Goal: Task Accomplishment & Management: Manage account settings

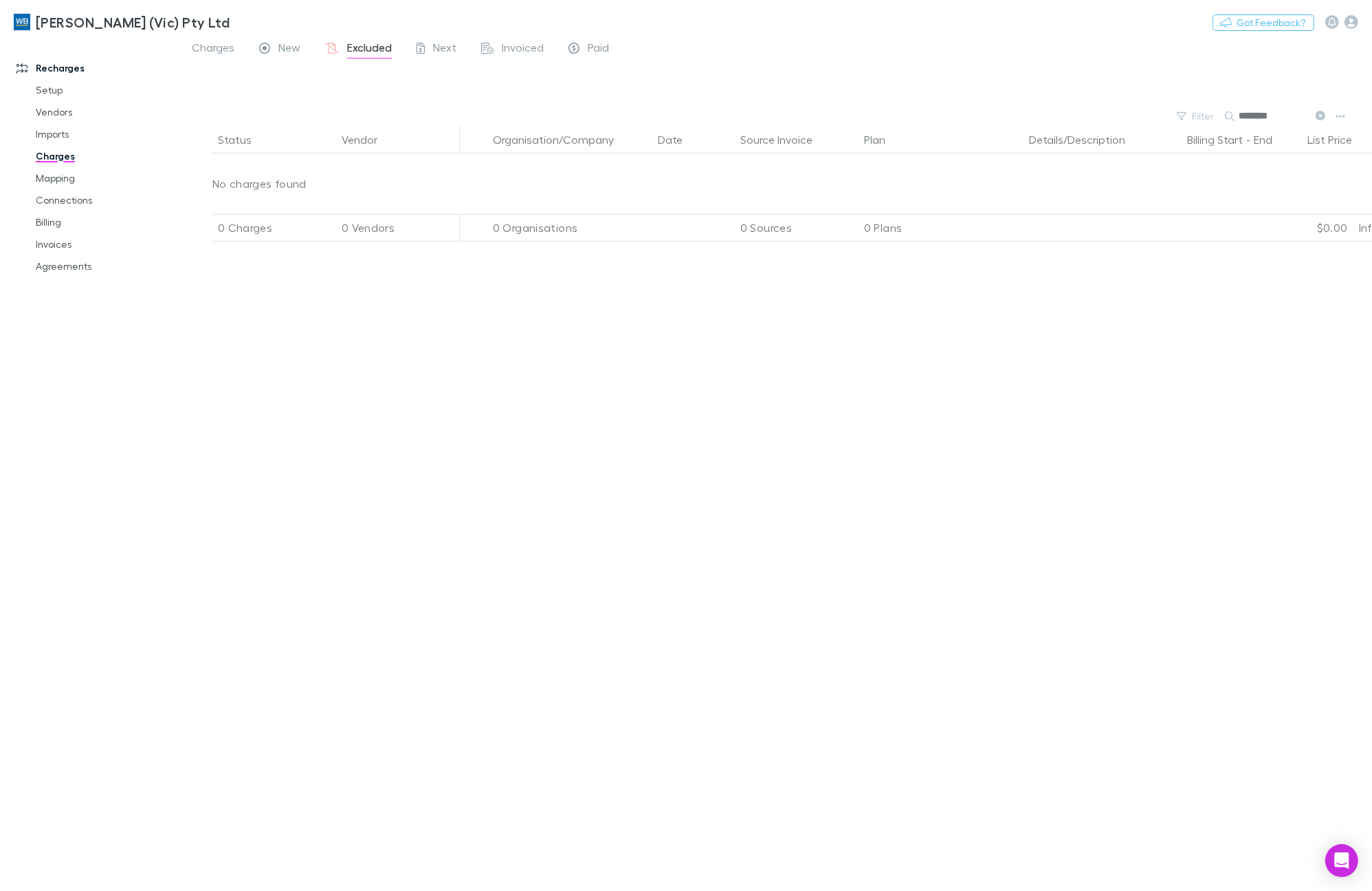
click at [49, 156] on link "Charges" at bounding box center [105, 156] width 167 height 22
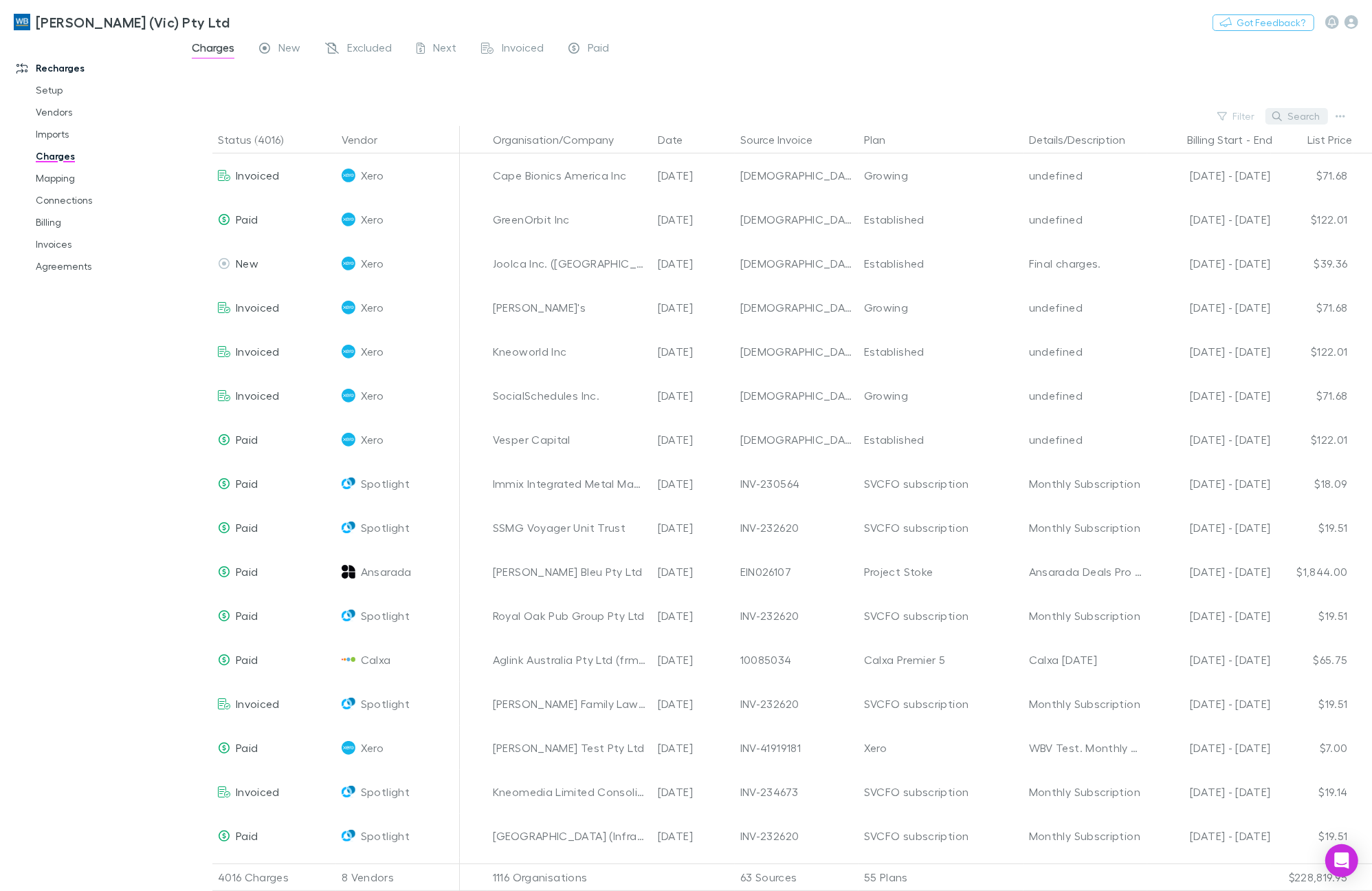
click at [1290, 117] on button "Search" at bounding box center [1297, 116] width 63 height 17
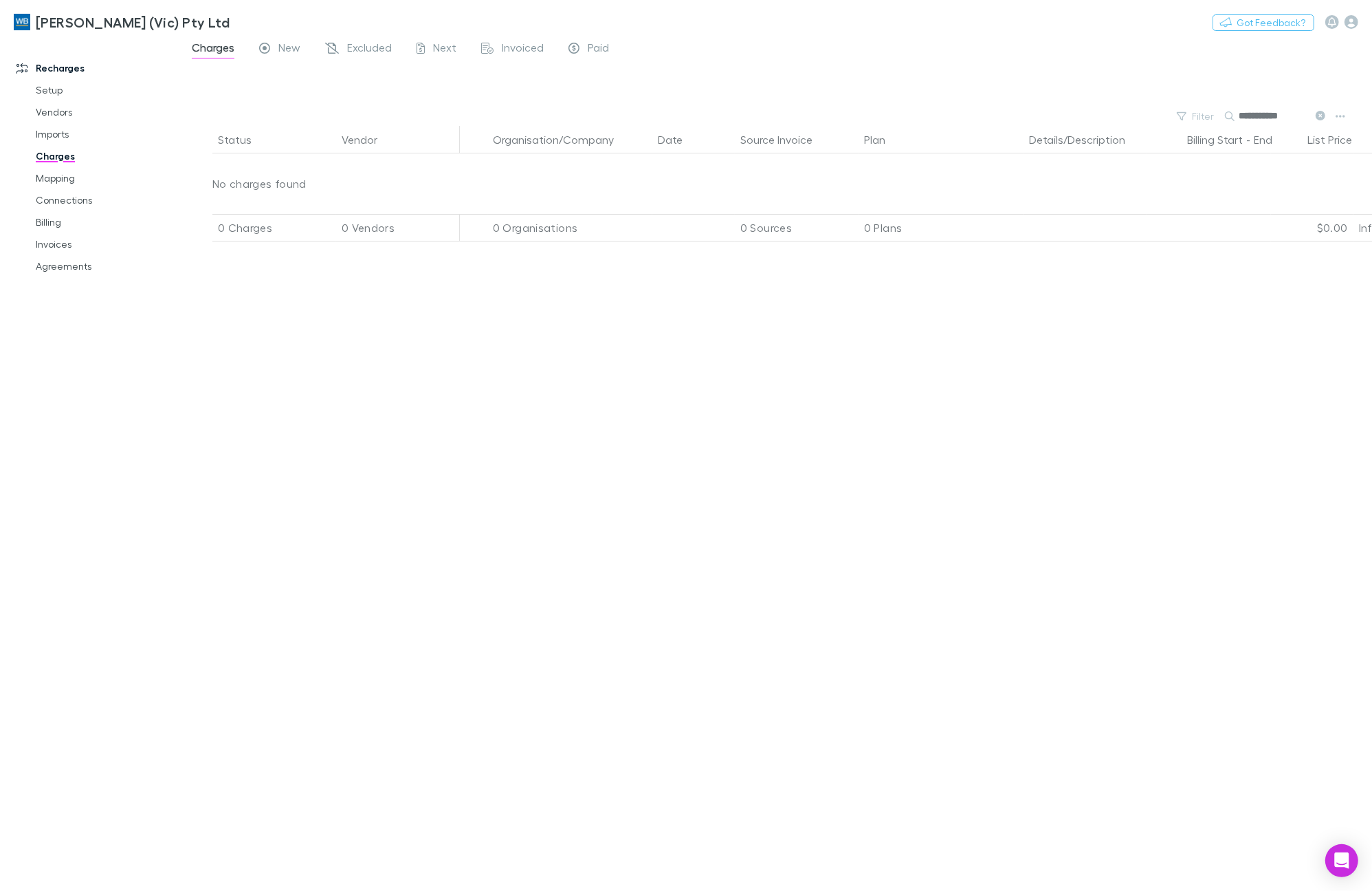
click at [1294, 117] on input "**********" at bounding box center [1273, 117] width 69 height 20
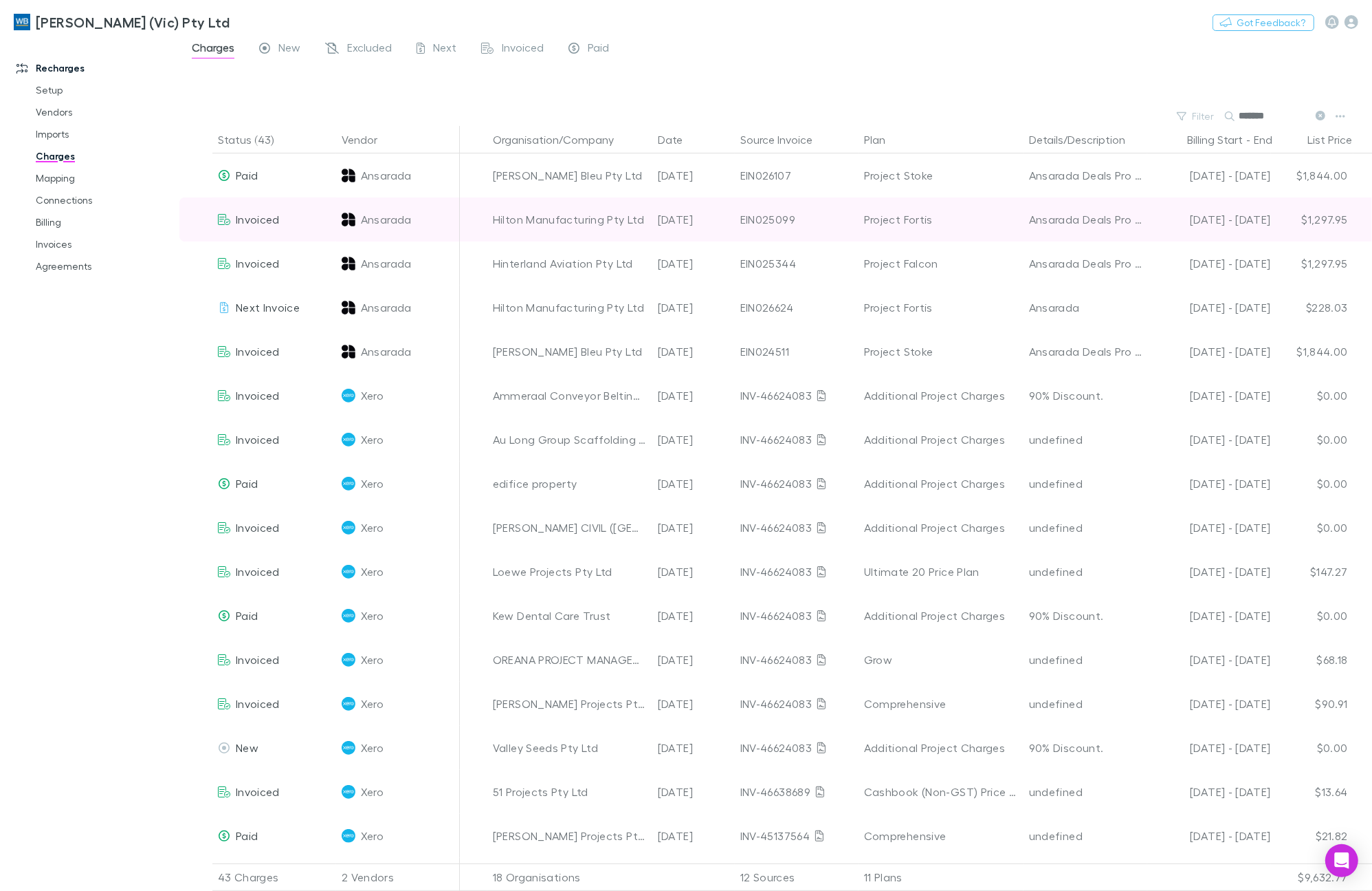
type input "*******"
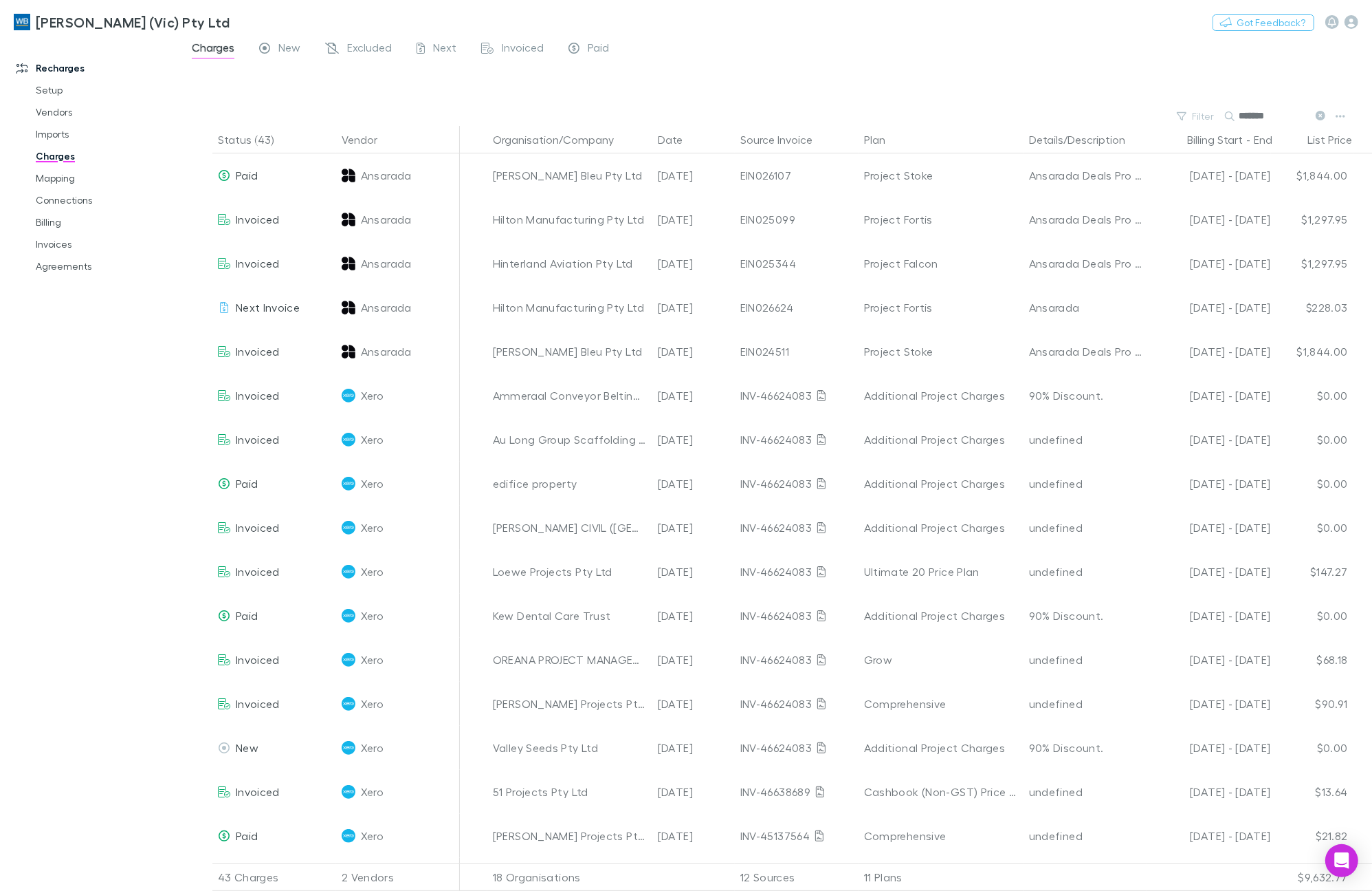
drag, startPoint x: 1293, startPoint y: 116, endPoint x: 1236, endPoint y: 115, distance: 57.0
click at [1236, 115] on div "*******" at bounding box center [1276, 116] width 103 height 17
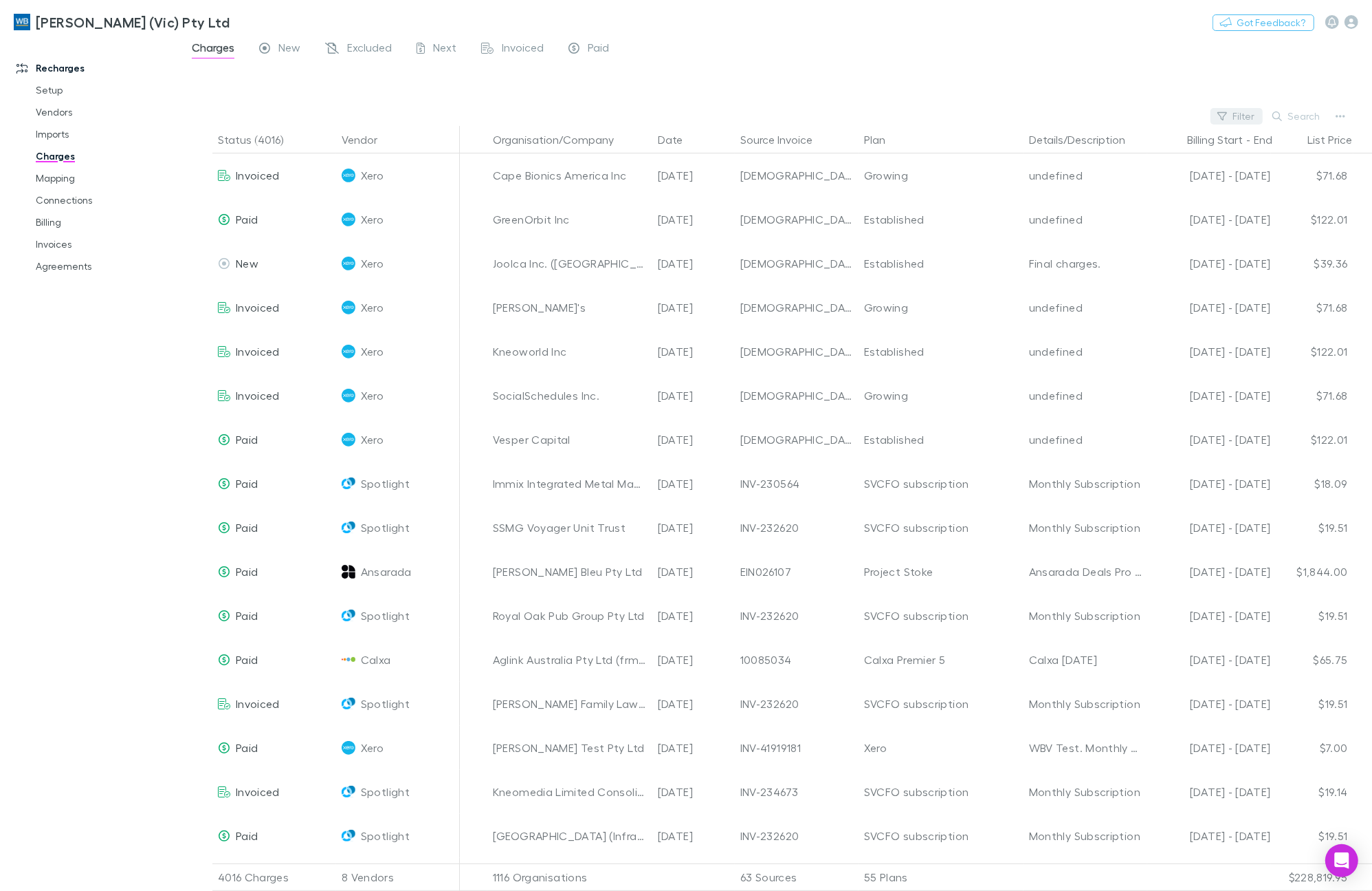
click at [1204, 115] on div "Filter Search" at bounding box center [775, 117] width 1193 height 20
click at [1235, 115] on button "Filter" at bounding box center [1236, 116] width 52 height 17
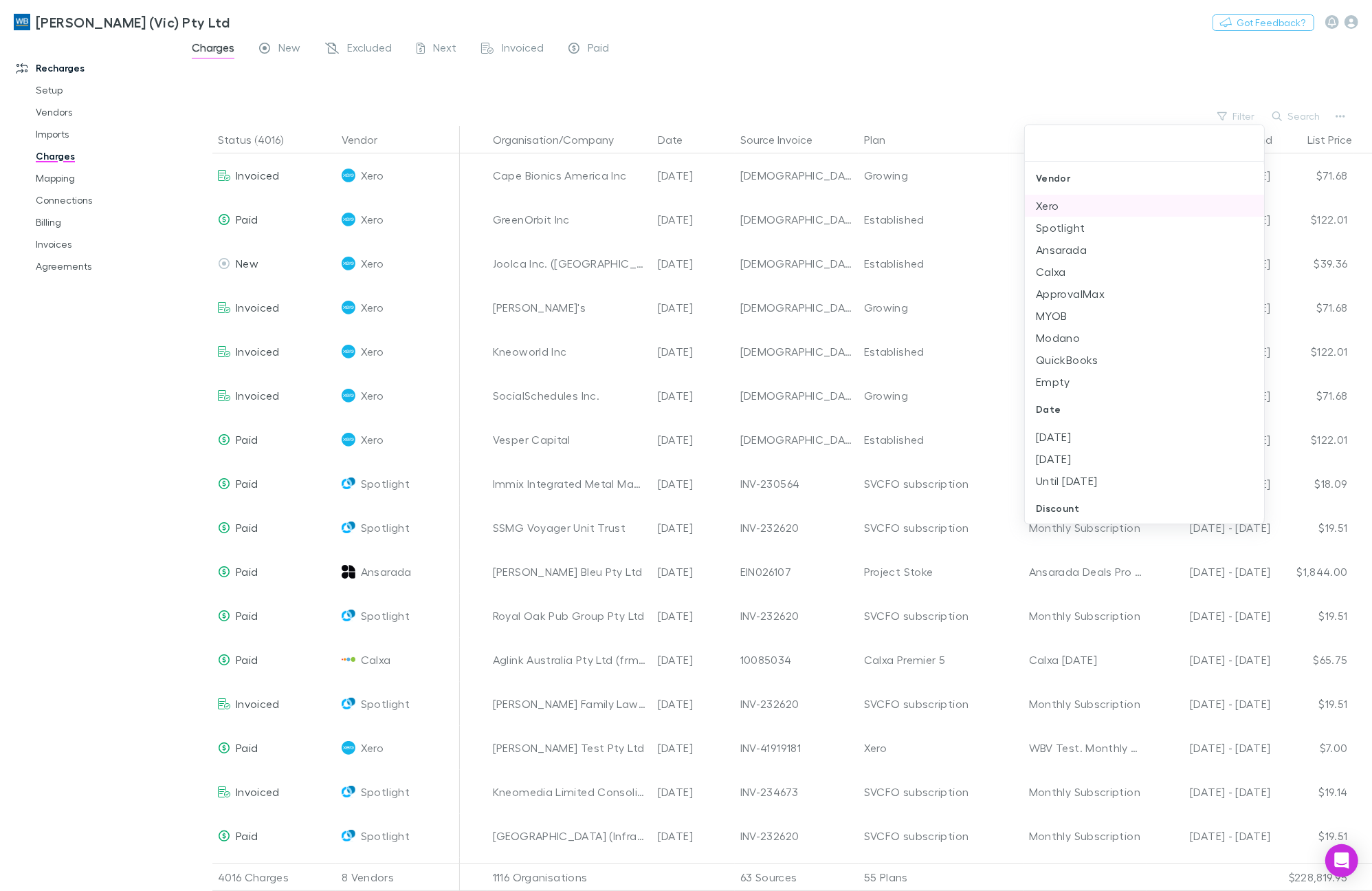
click at [1059, 208] on li "Xero" at bounding box center [1144, 206] width 239 height 22
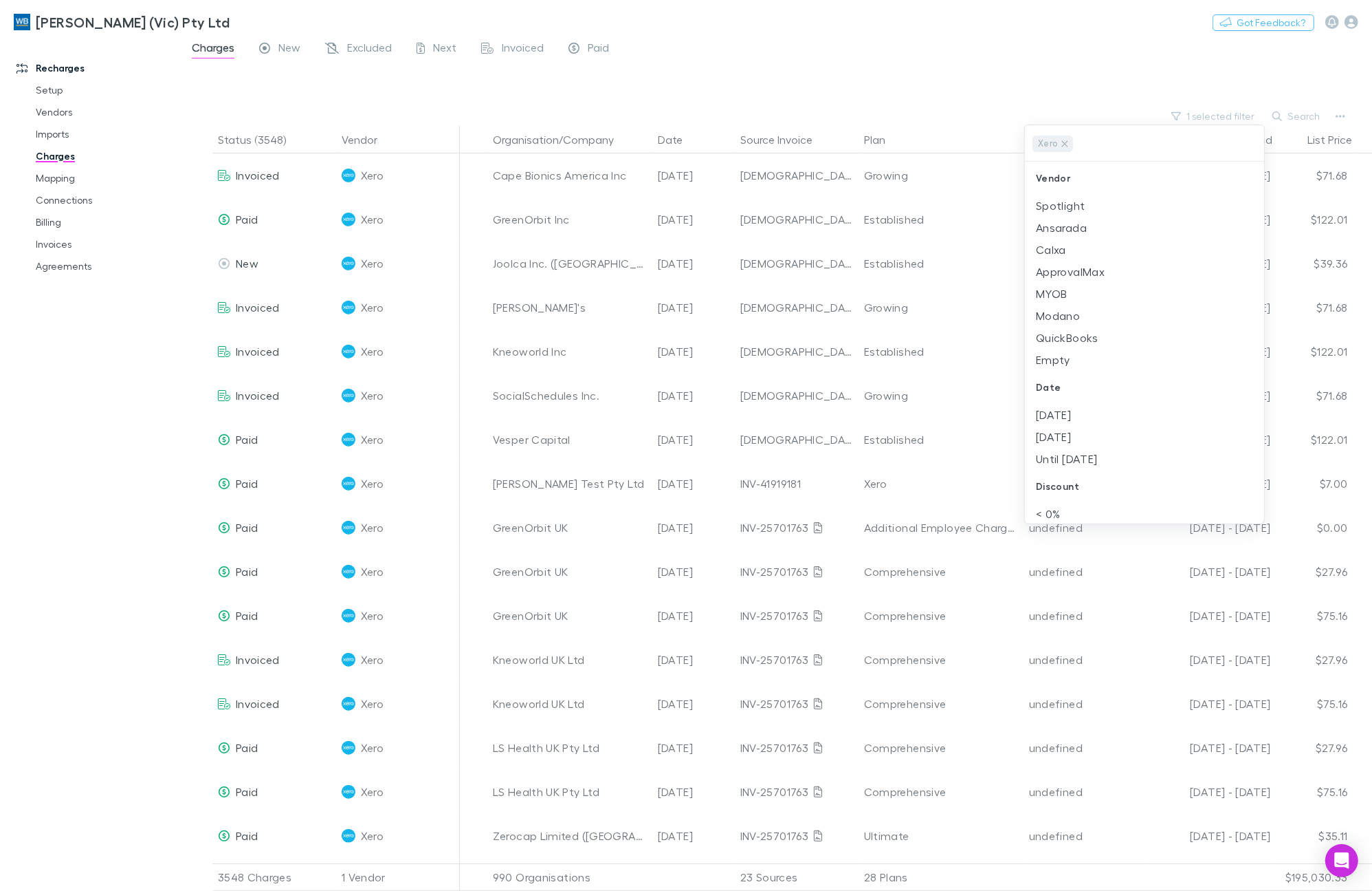
click at [1103, 62] on div at bounding box center [686, 446] width 1372 height 891
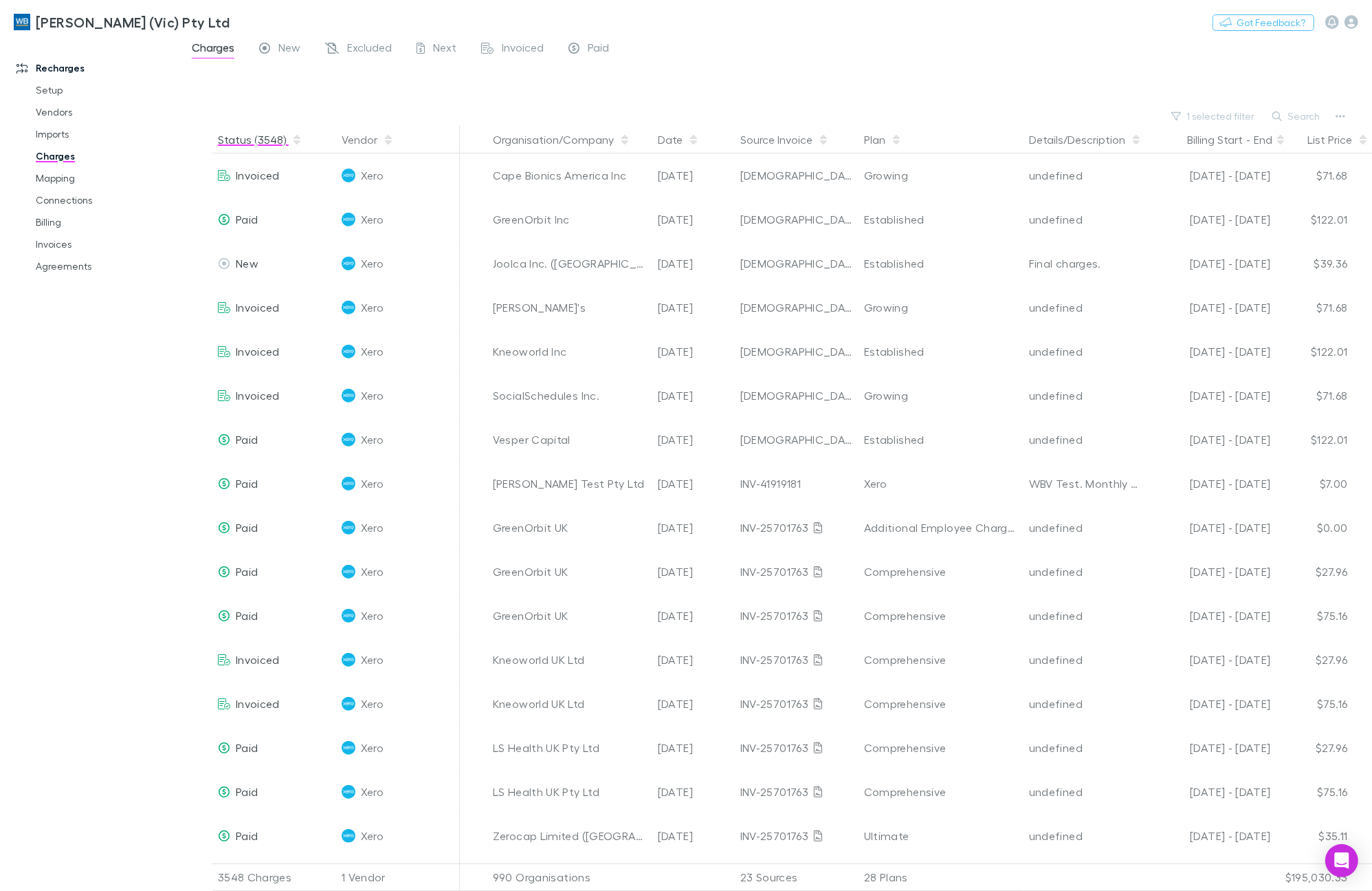
click at [294, 136] on icon "button" at bounding box center [297, 137] width 7 height 4
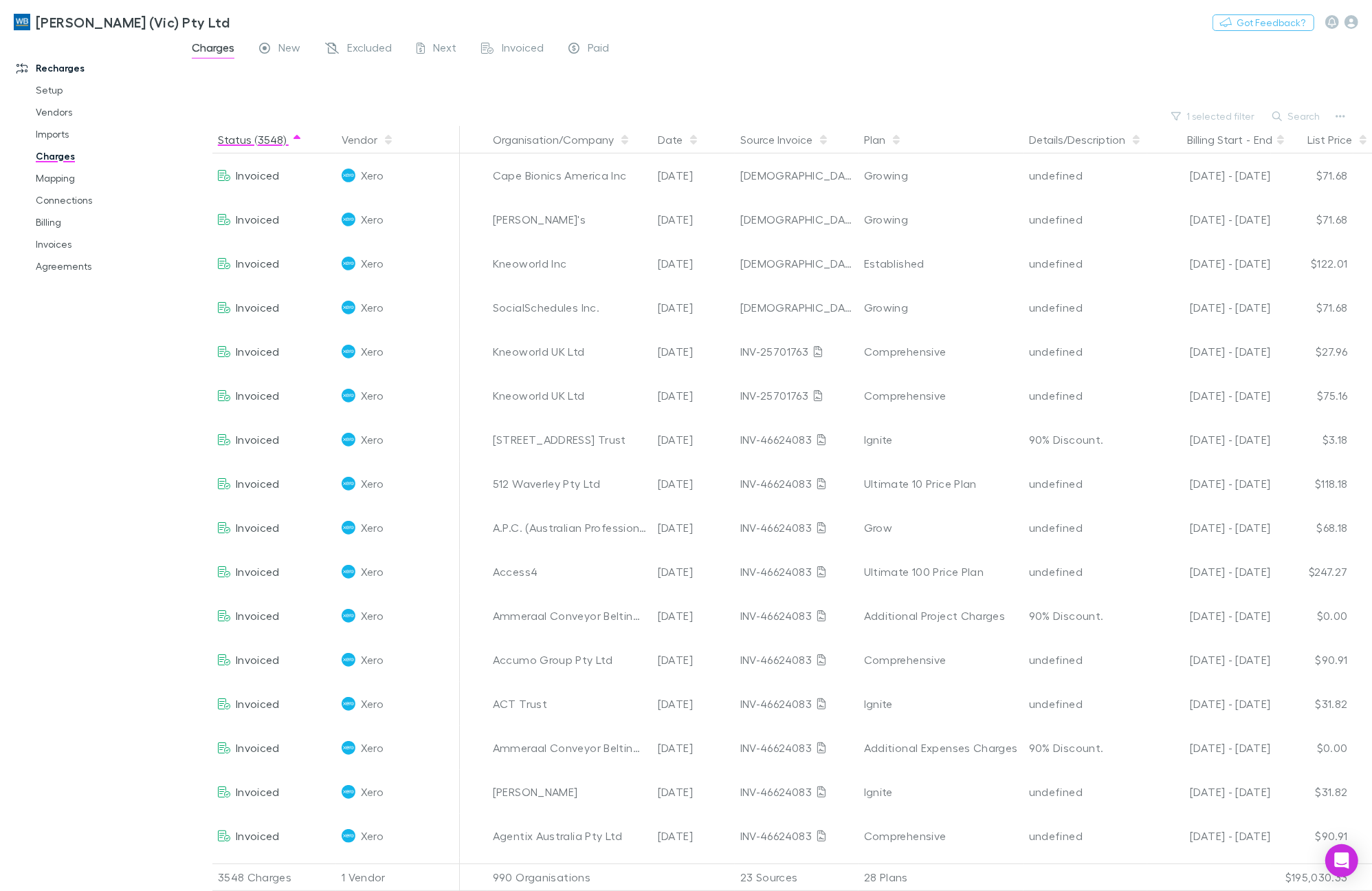
click at [294, 141] on icon "button" at bounding box center [297, 139] width 7 height 11
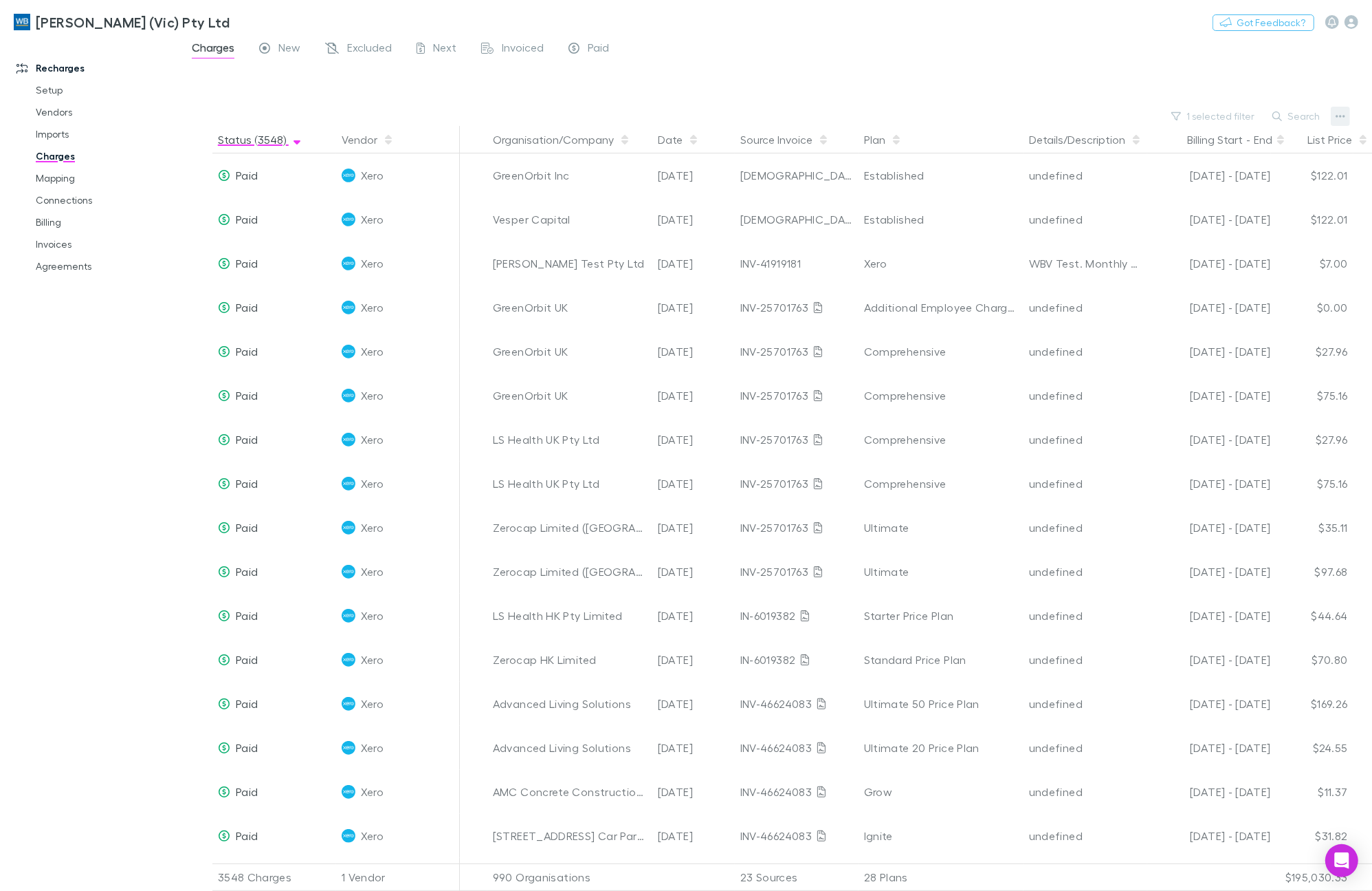
click at [1349, 117] on button "button" at bounding box center [1341, 117] width 20 height 20
click at [1052, 59] on div at bounding box center [686, 446] width 1372 height 891
click at [1203, 120] on button "1 selected filter" at bounding box center [1213, 116] width 98 height 17
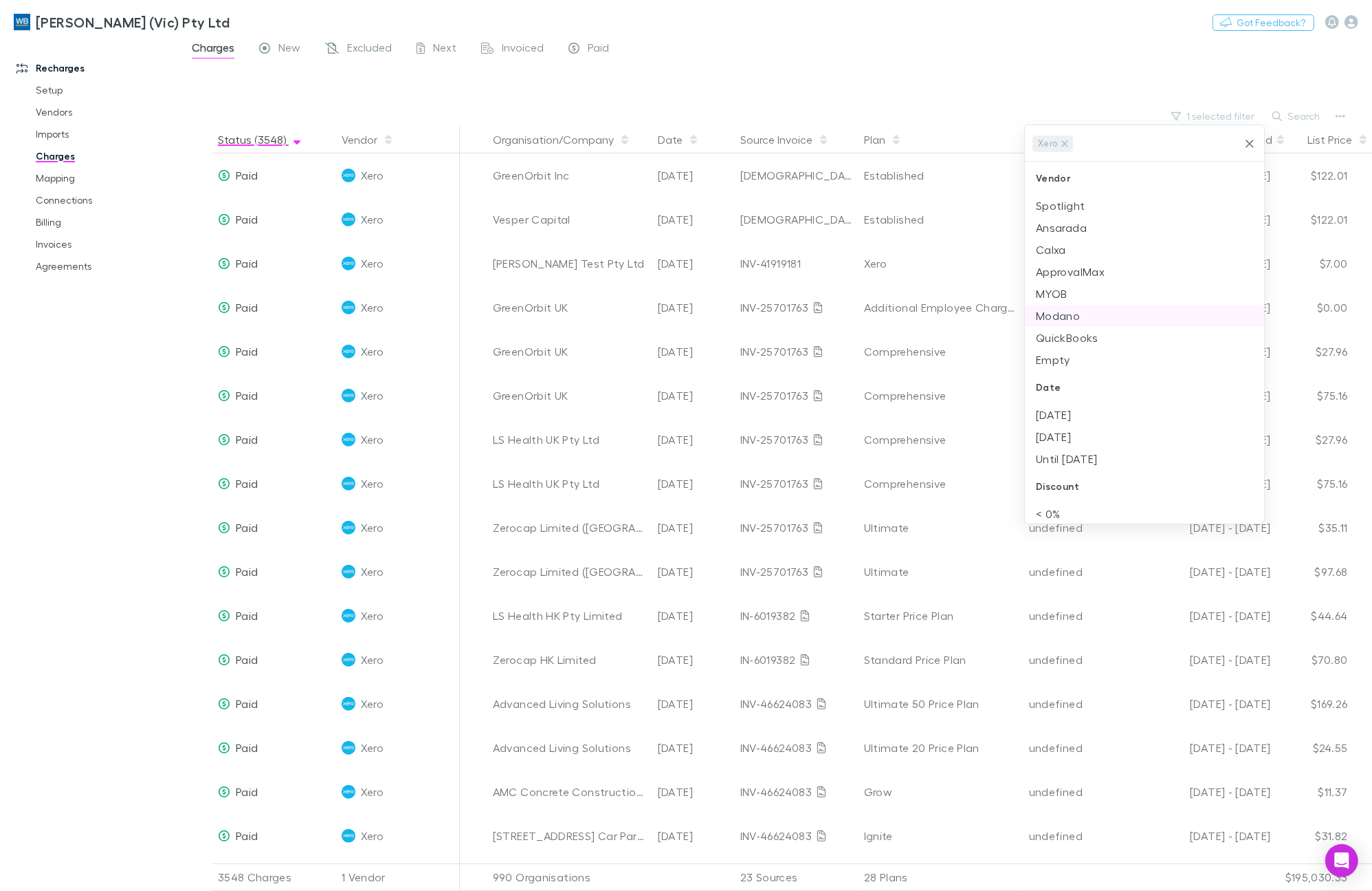
scroll to position [86, 0]
click at [888, 69] on div at bounding box center [686, 446] width 1372 height 891
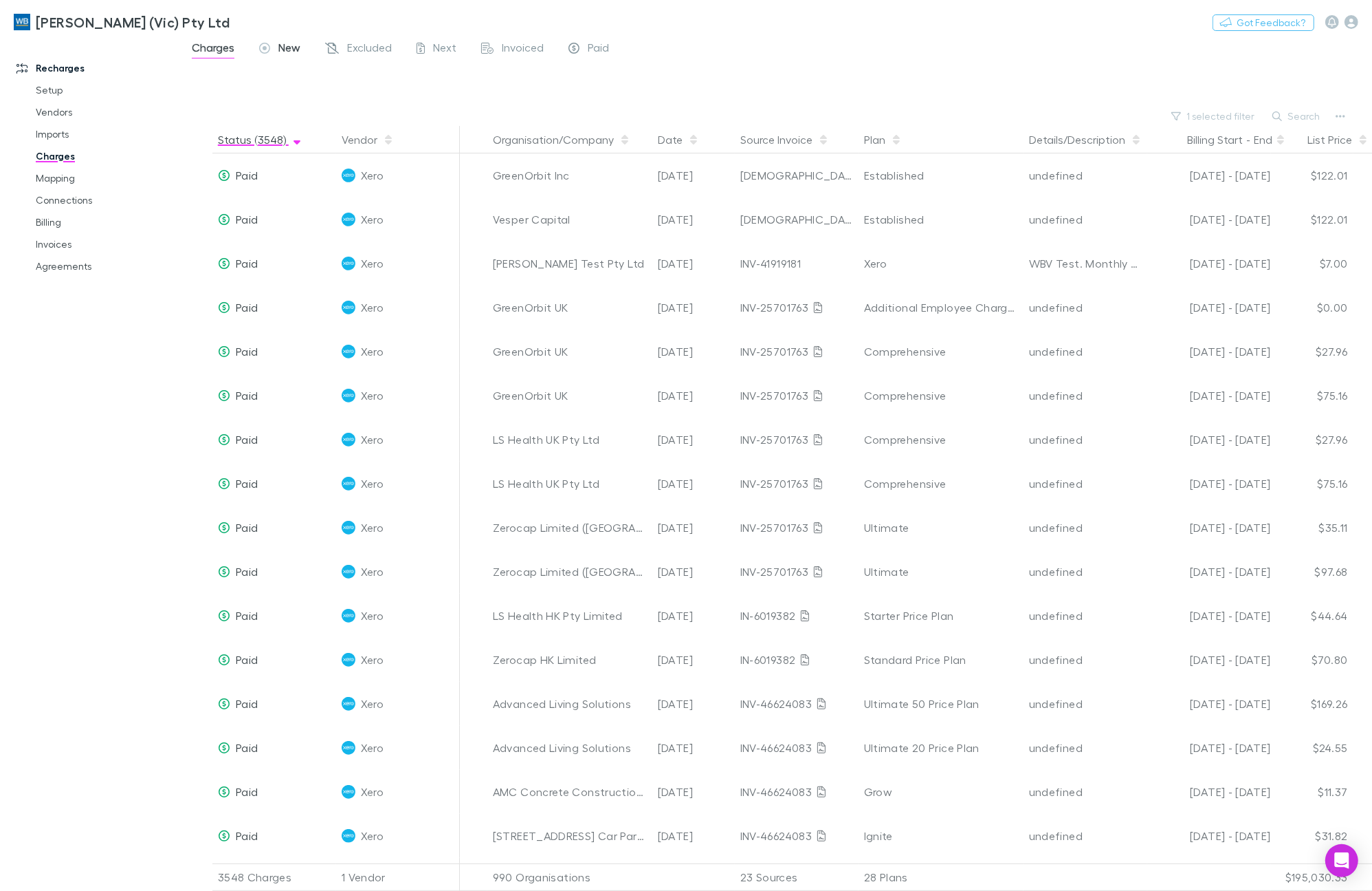
click at [283, 45] on span "New" at bounding box center [289, 49] width 22 height 18
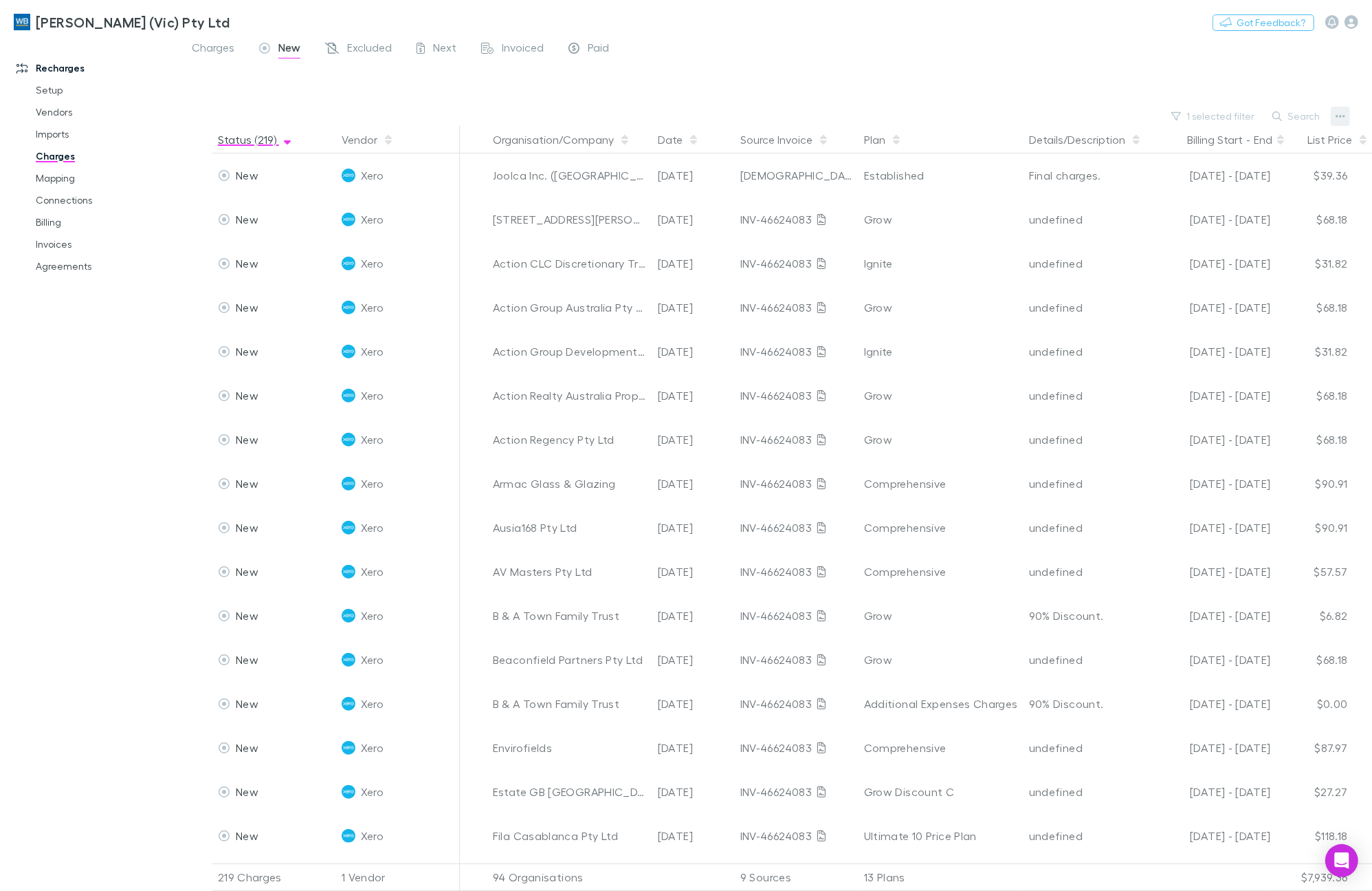
click at [1343, 117] on icon "button" at bounding box center [1341, 116] width 10 height 11
click at [1221, 120] on div at bounding box center [686, 446] width 1372 height 891
click at [1217, 117] on button "1 selected filter" at bounding box center [1213, 116] width 98 height 17
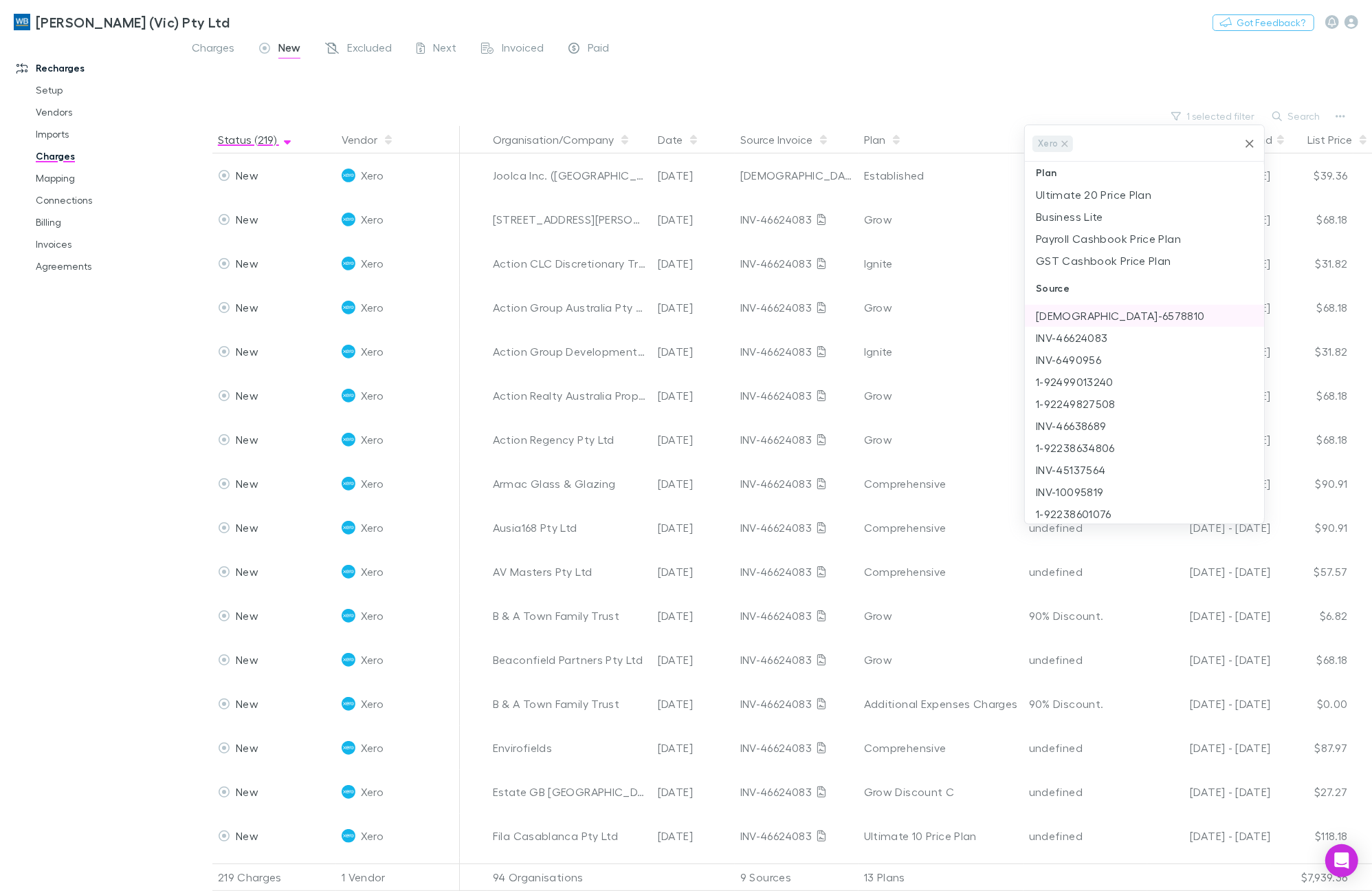
scroll to position [602, 0]
click at [1107, 281] on li "INV-46624083" at bounding box center [1144, 280] width 239 height 22
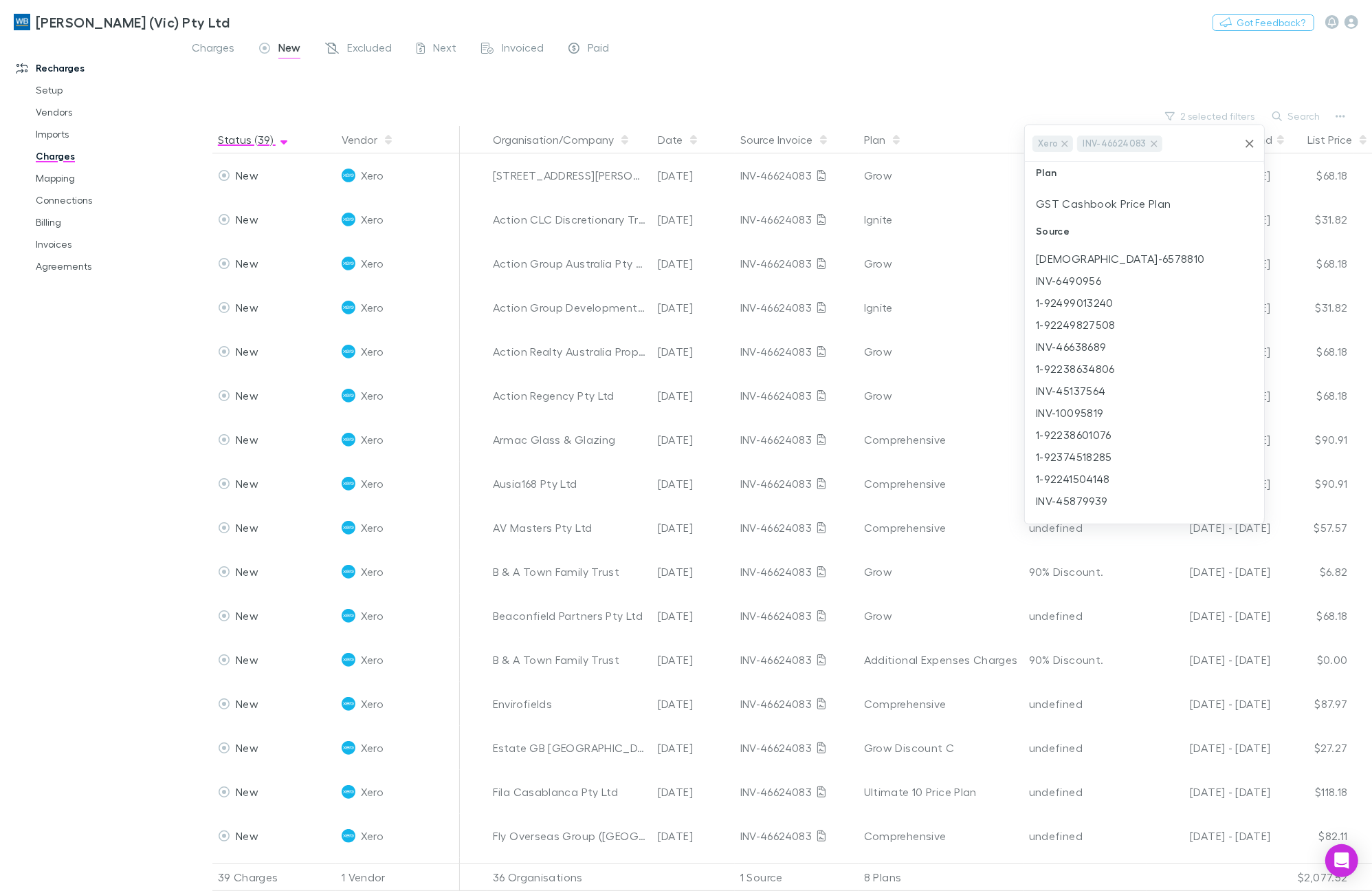
scroll to position [0, 0]
click at [860, 26] on div at bounding box center [686, 446] width 1372 height 891
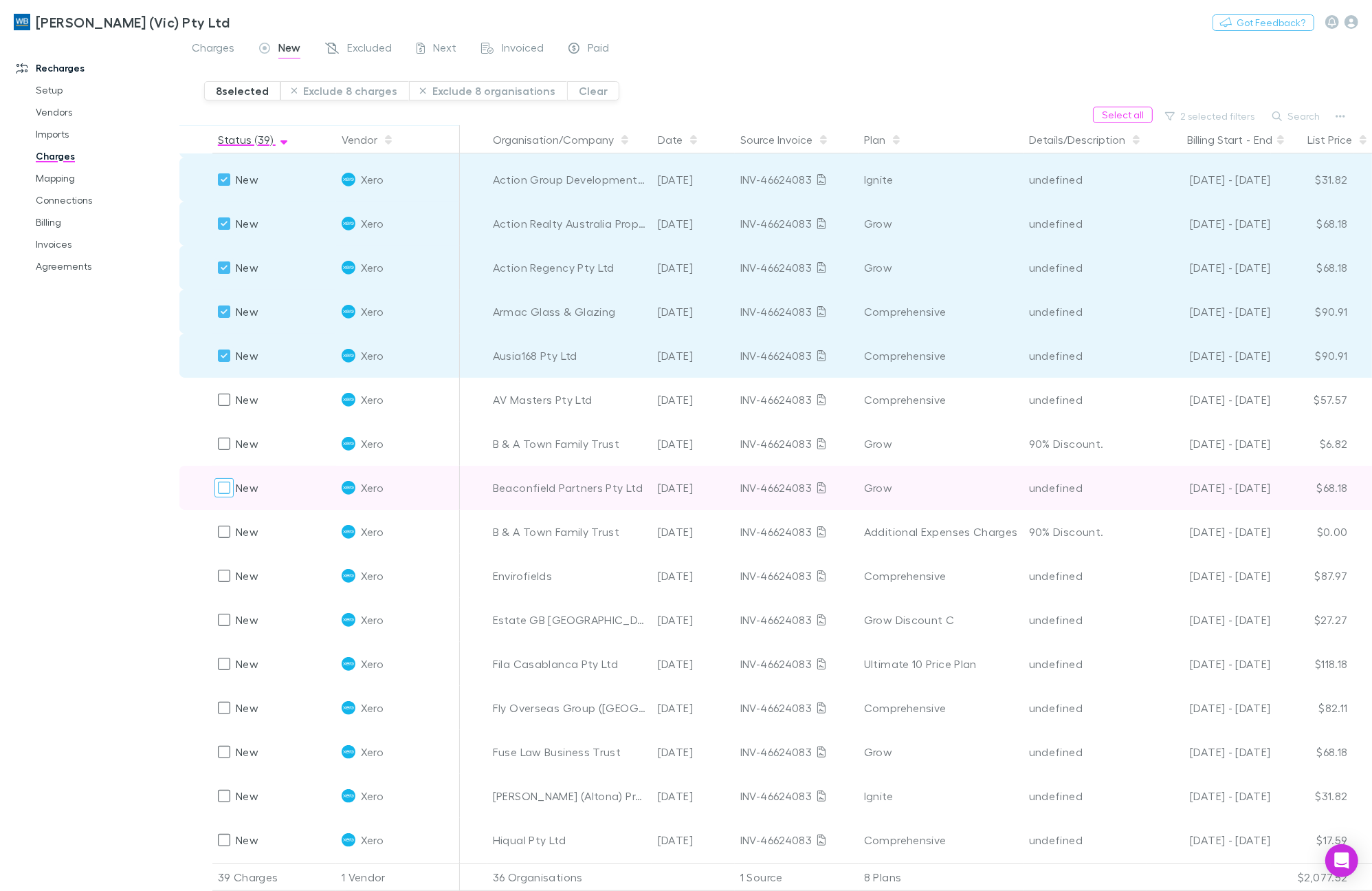
scroll to position [172, 0]
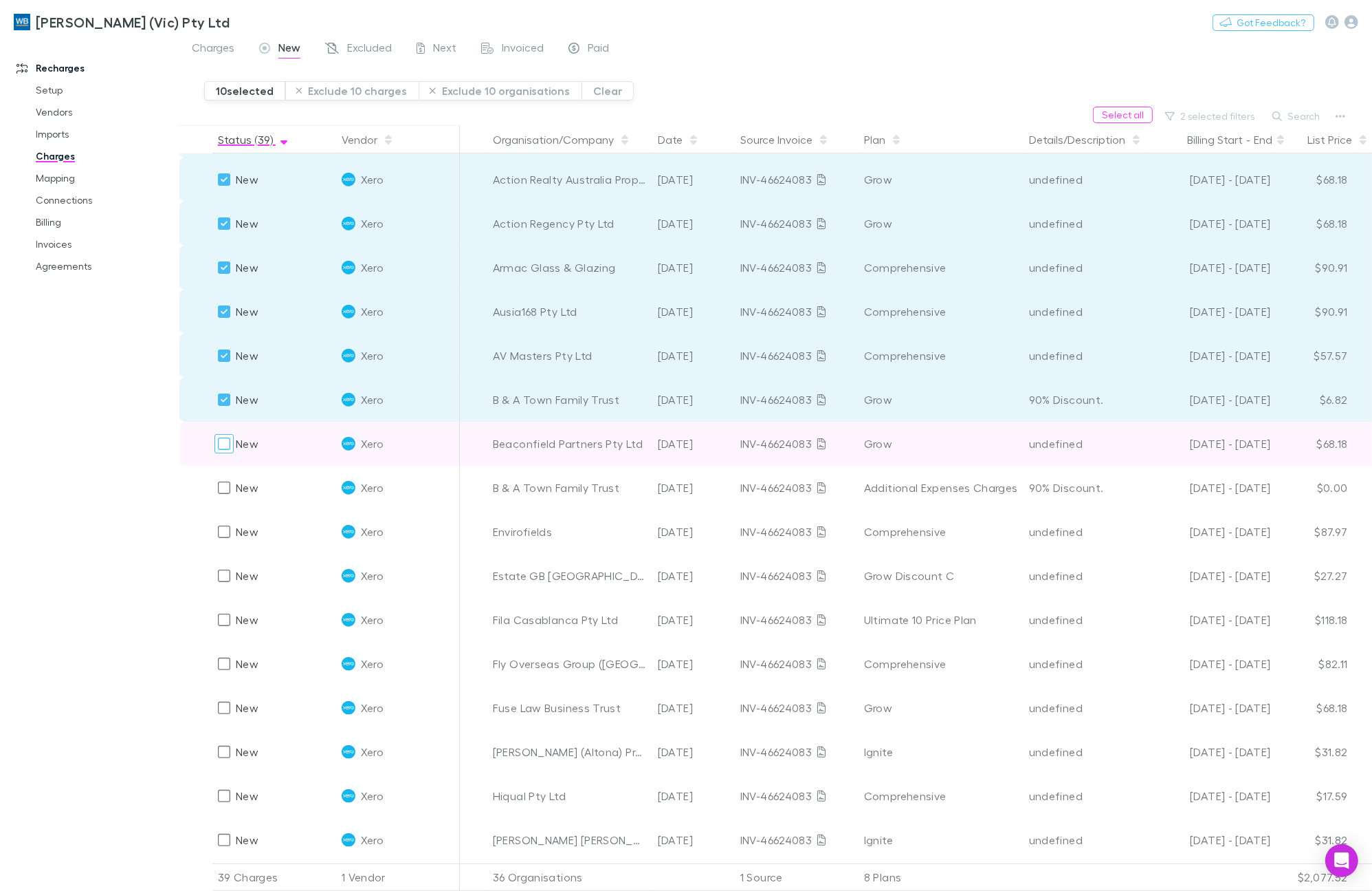
click at [216, 434] on div at bounding box center [224, 444] width 20 height 20
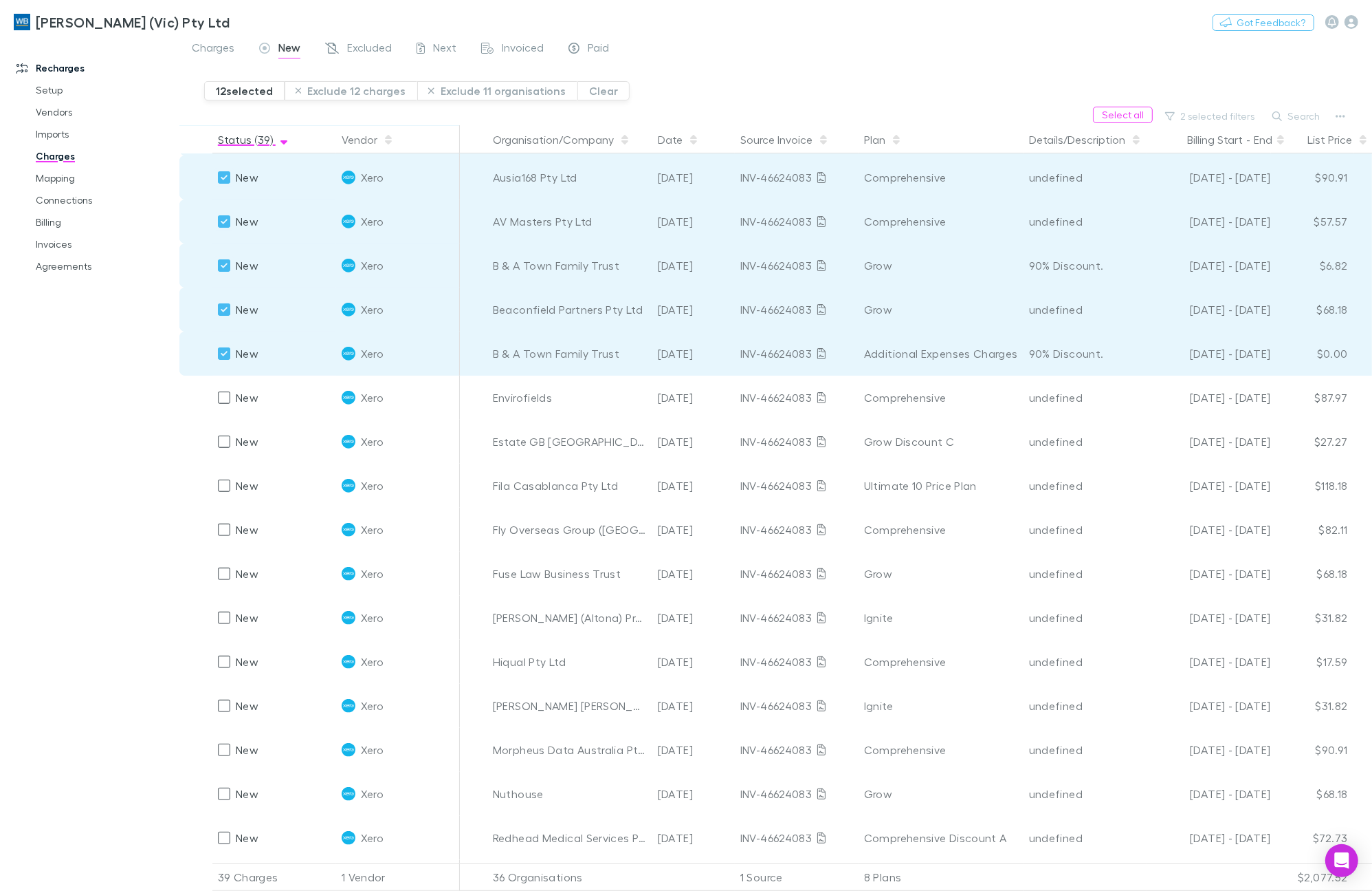
scroll to position [344, 0]
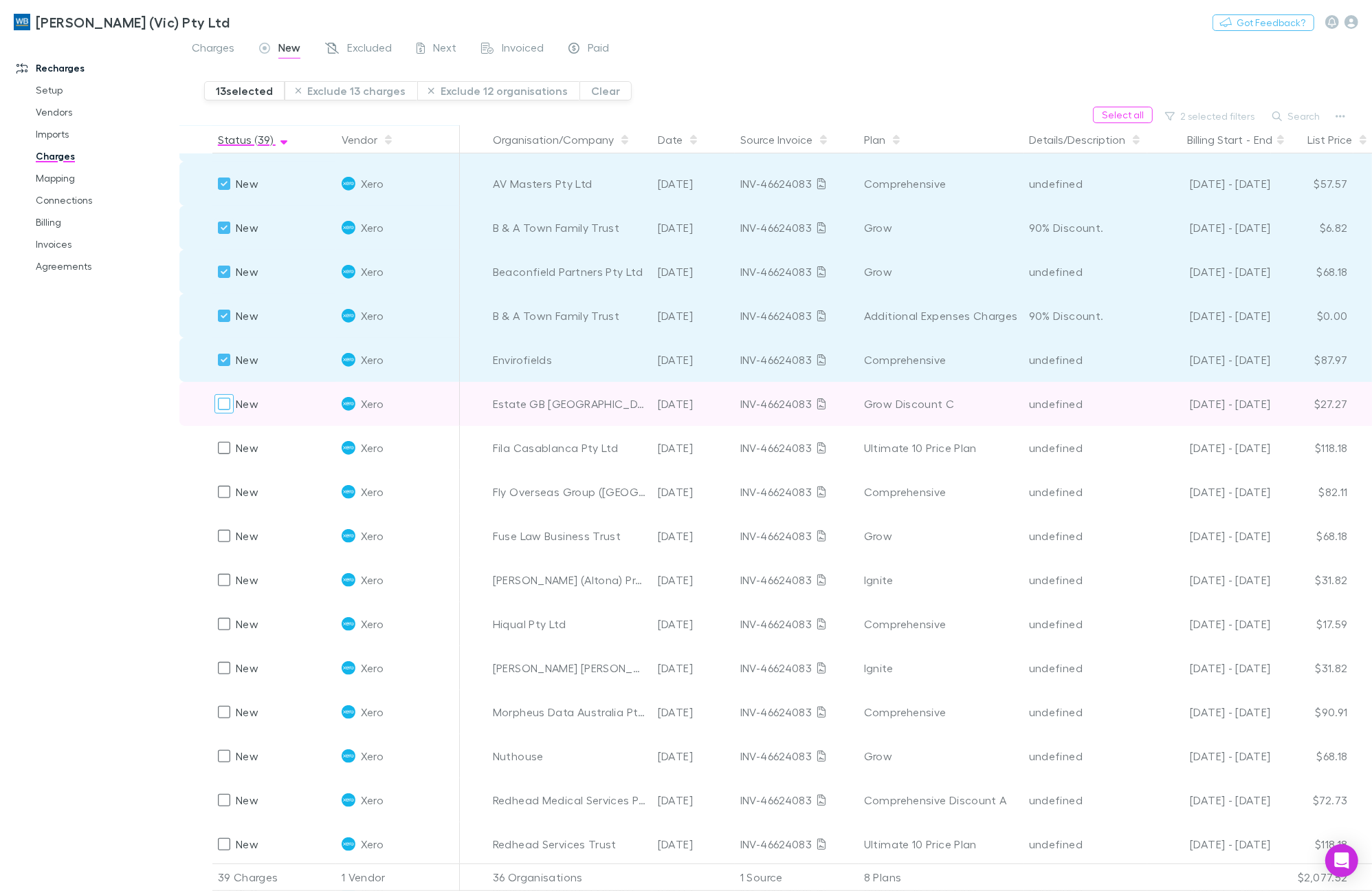
click at [214, 396] on div at bounding box center [224, 403] width 20 height 20
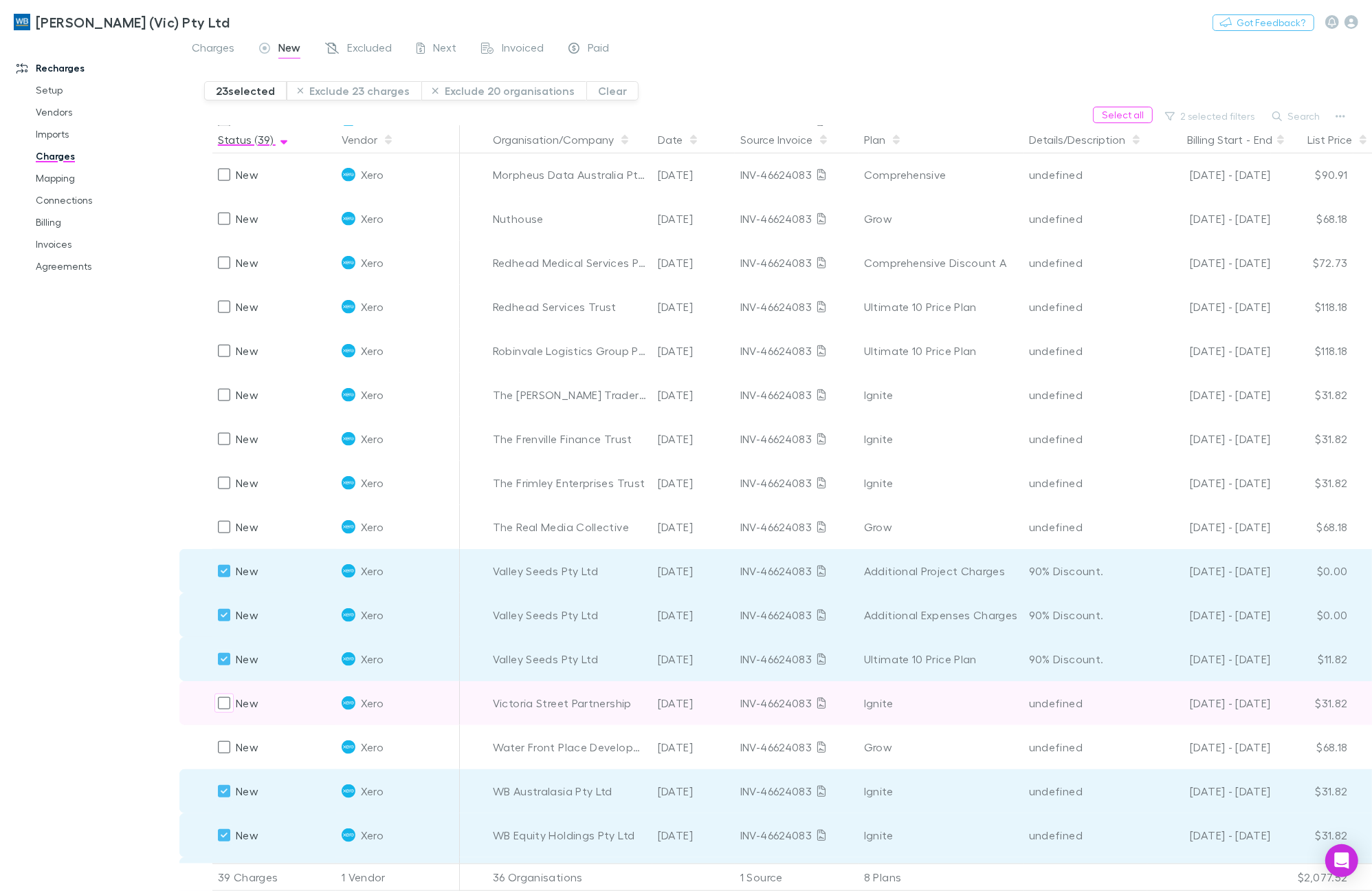
scroll to position [852, 0]
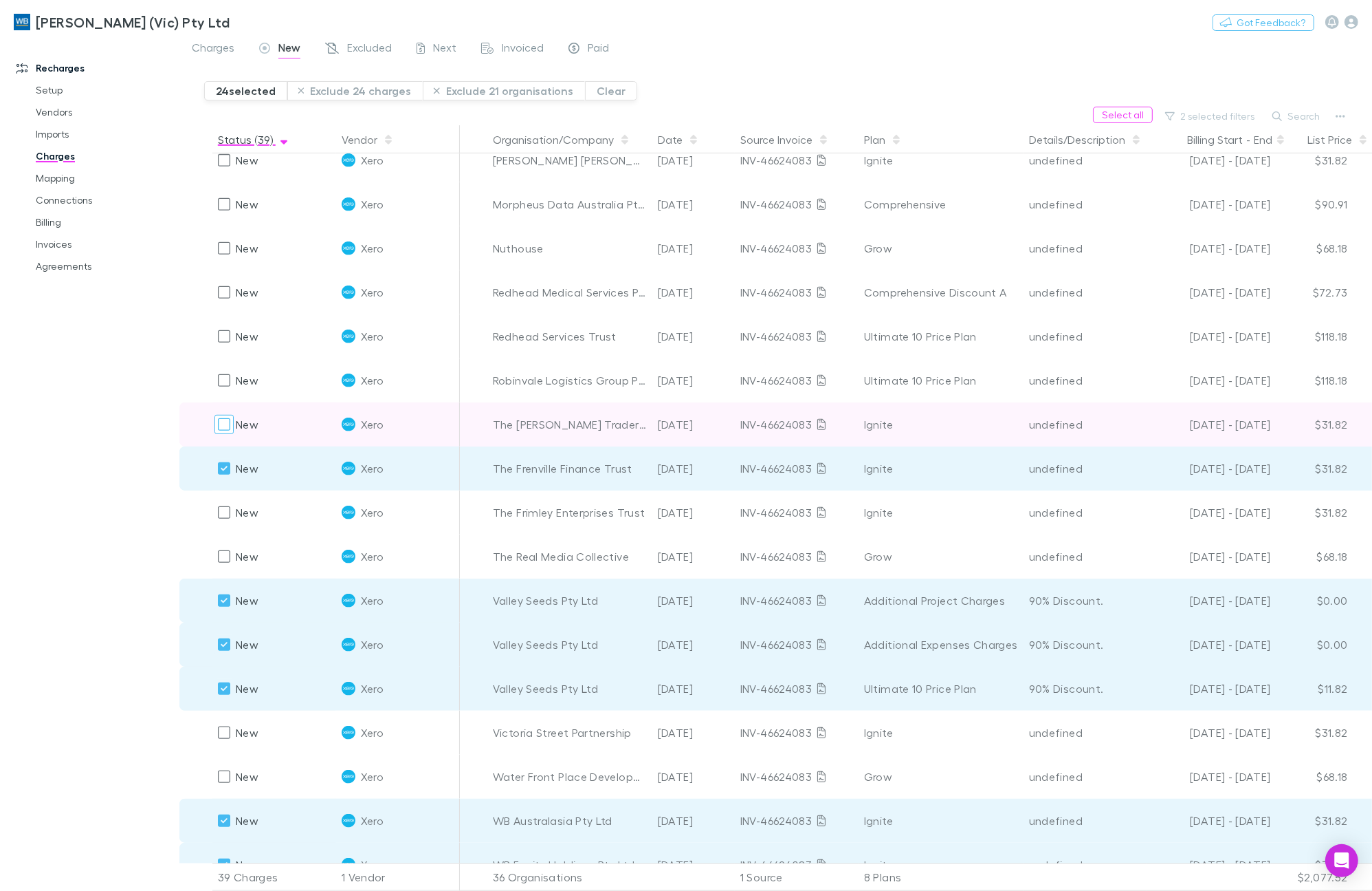
click at [230, 428] on div at bounding box center [224, 425] width 20 height 20
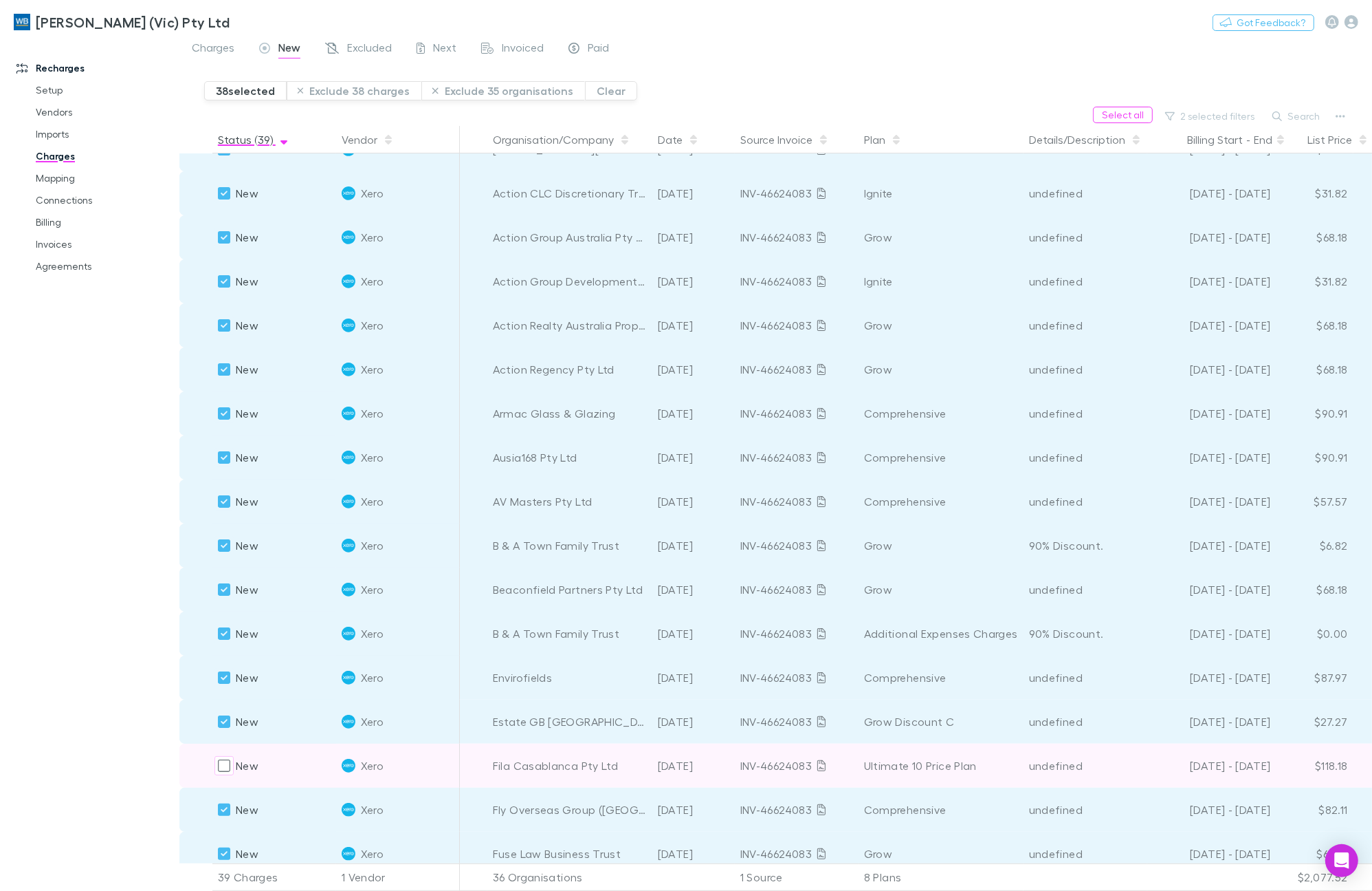
scroll to position [0, 0]
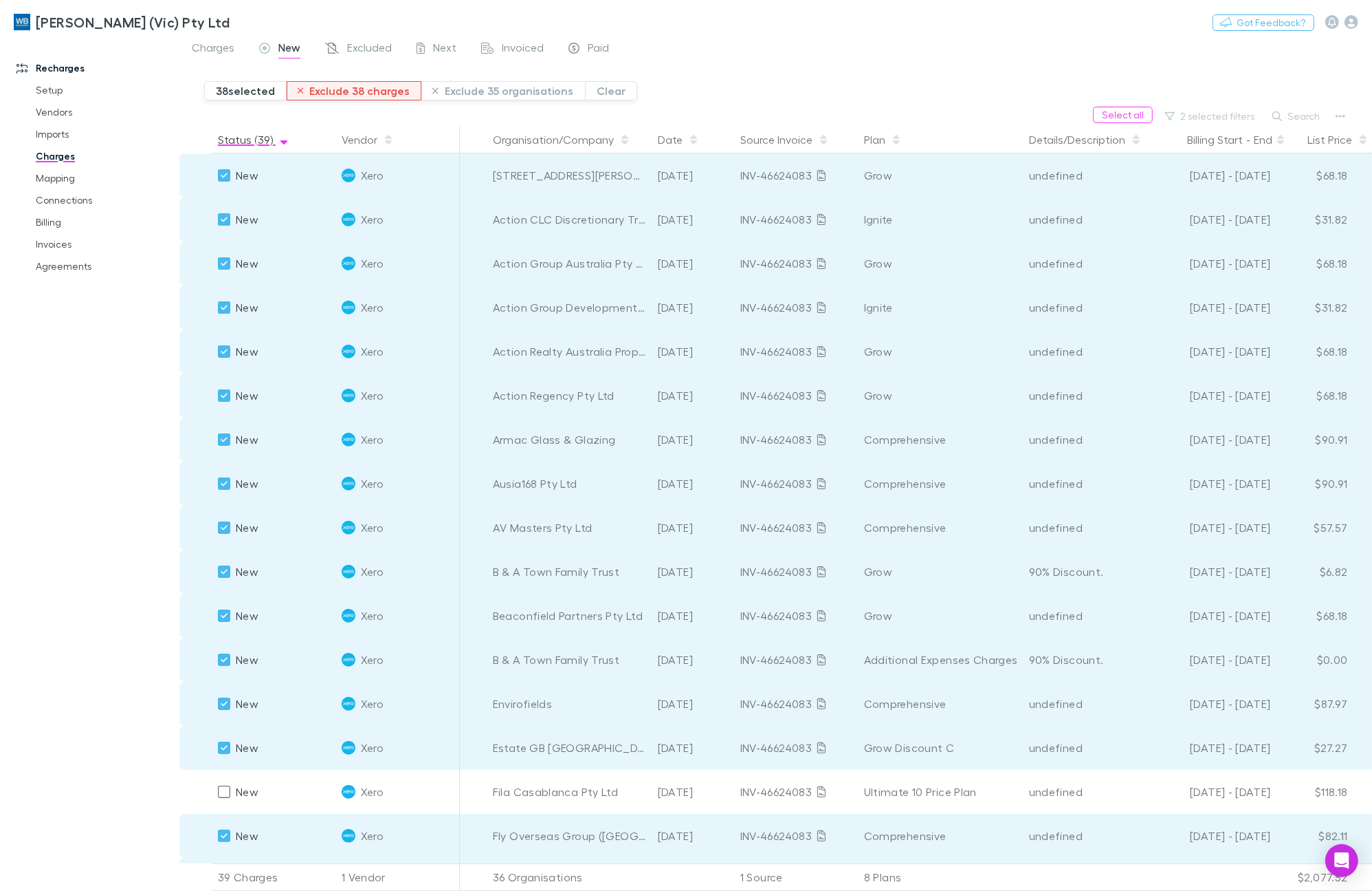
click at [359, 89] on button "Exclude 38 charges" at bounding box center [354, 91] width 135 height 20
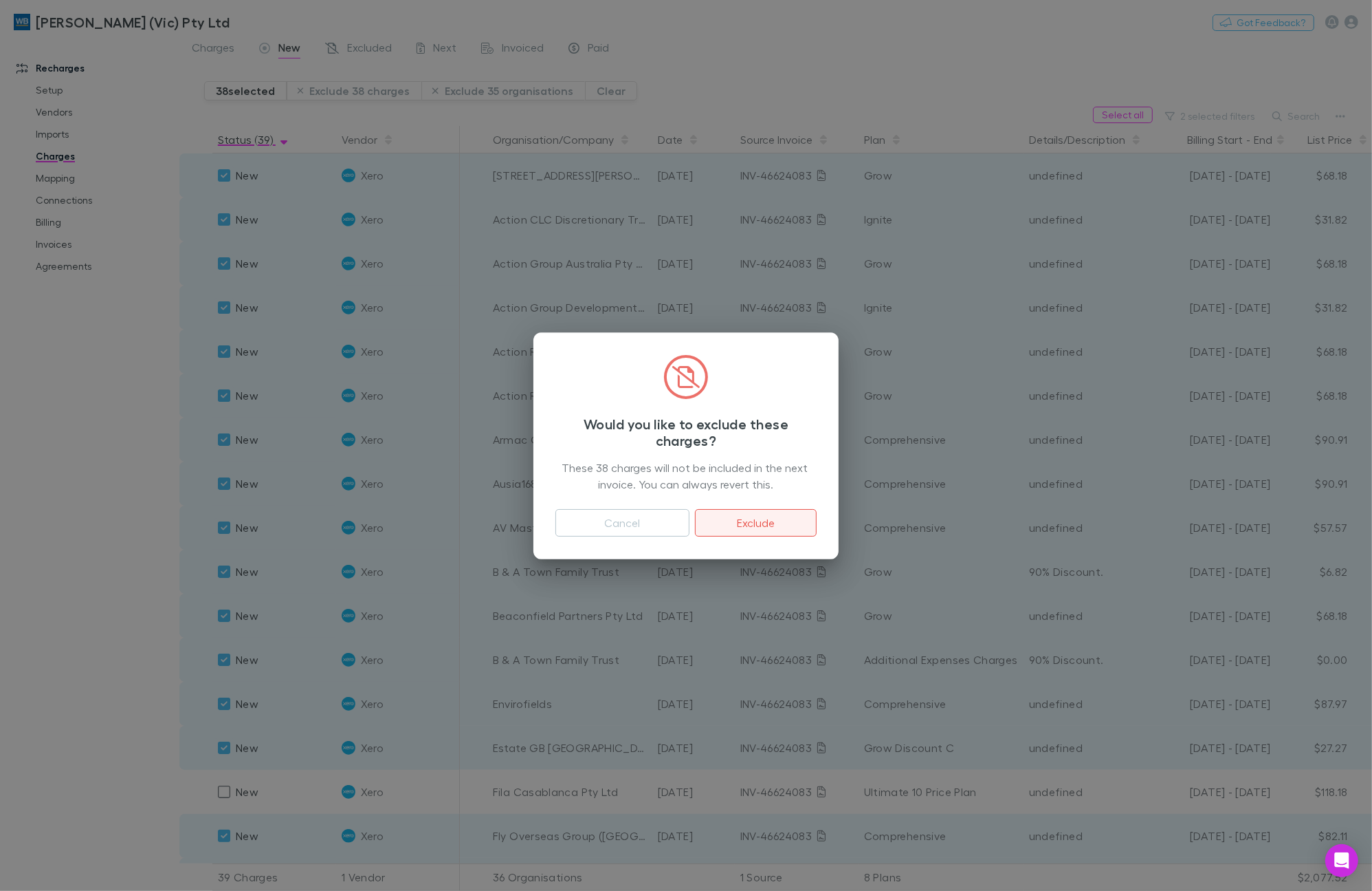
click at [781, 528] on button "Exclude" at bounding box center [755, 523] width 121 height 27
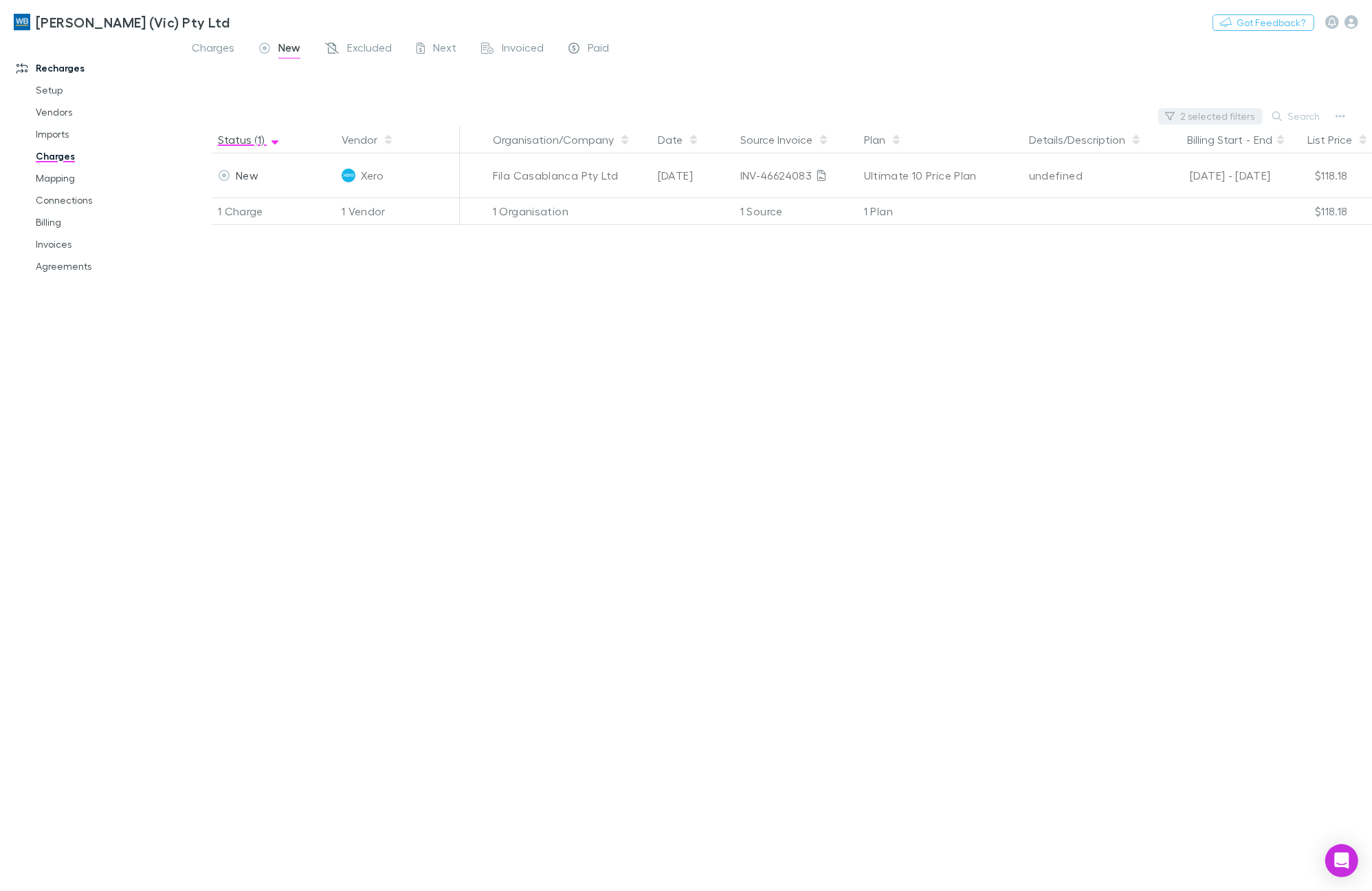
click at [1221, 115] on button "2 selected filters" at bounding box center [1211, 116] width 105 height 17
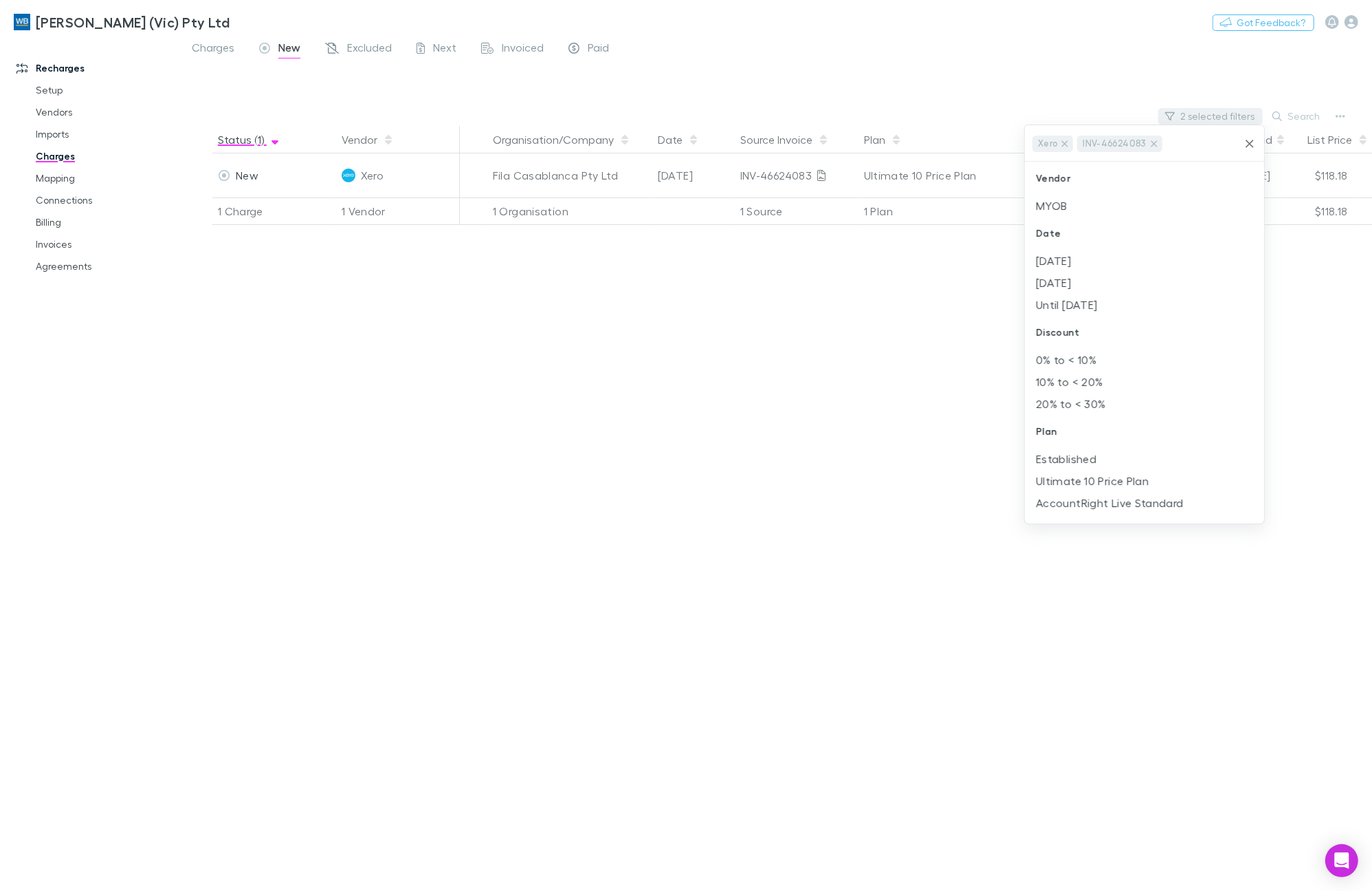
click at [1220, 115] on div at bounding box center [686, 446] width 1372 height 891
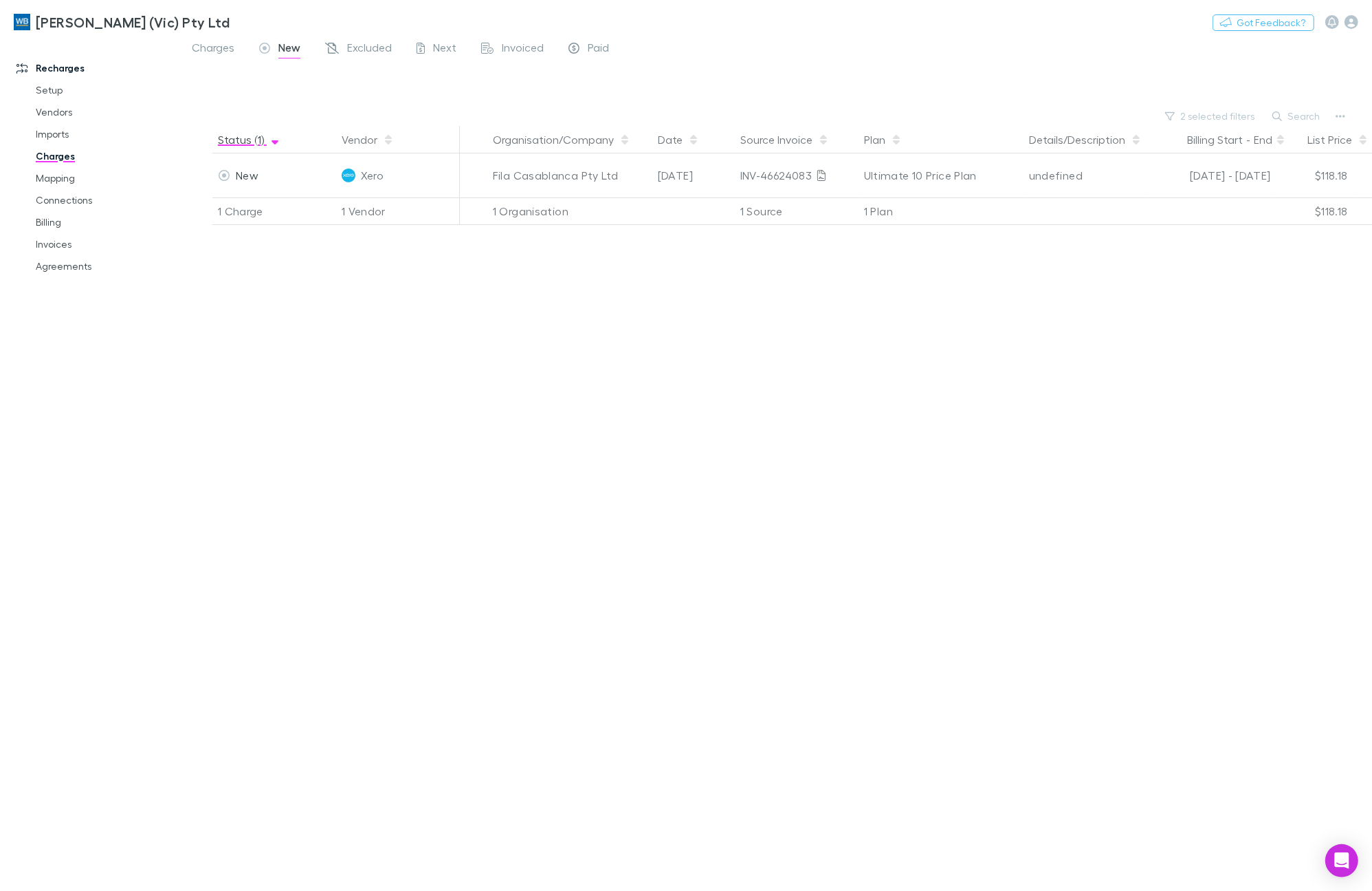
click at [1207, 115] on div at bounding box center [686, 446] width 1372 height 891
click at [1225, 117] on div at bounding box center [686, 446] width 1372 height 891
click at [1203, 117] on button "2 selected filters" at bounding box center [1211, 116] width 105 height 17
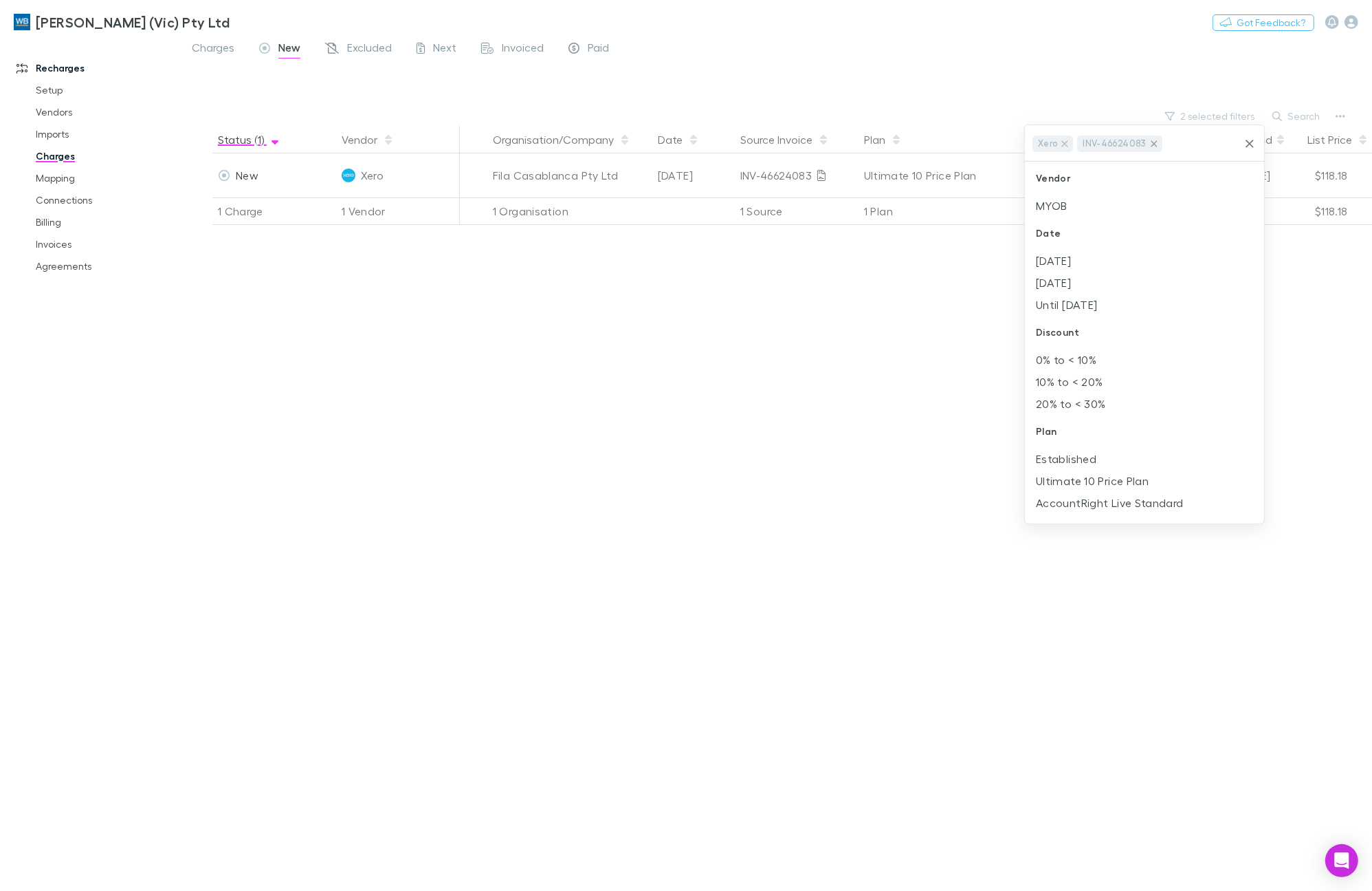
click at [1153, 145] on icon at bounding box center [1154, 143] width 11 height 11
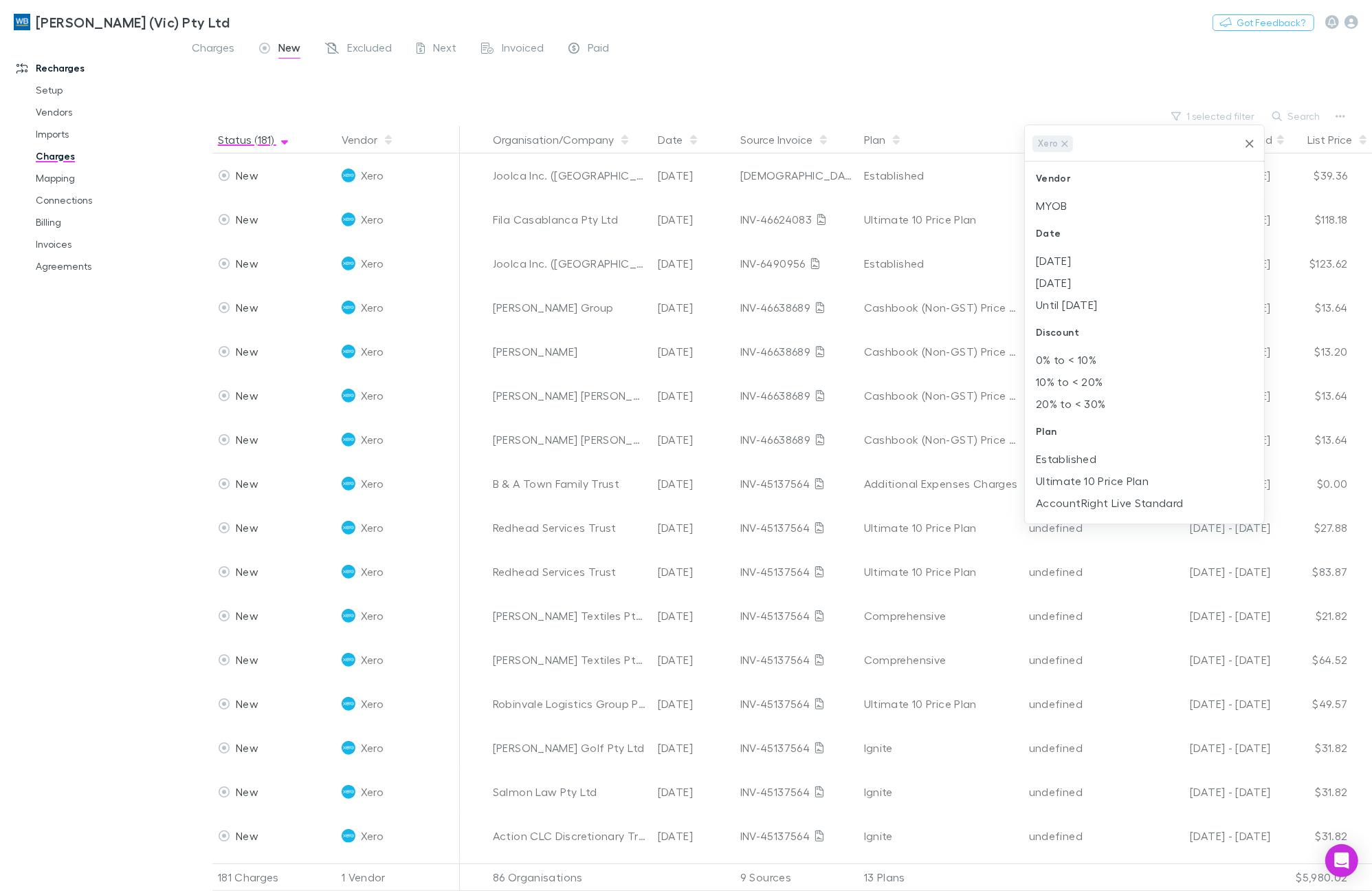
click at [933, 79] on div at bounding box center [686, 446] width 1372 height 891
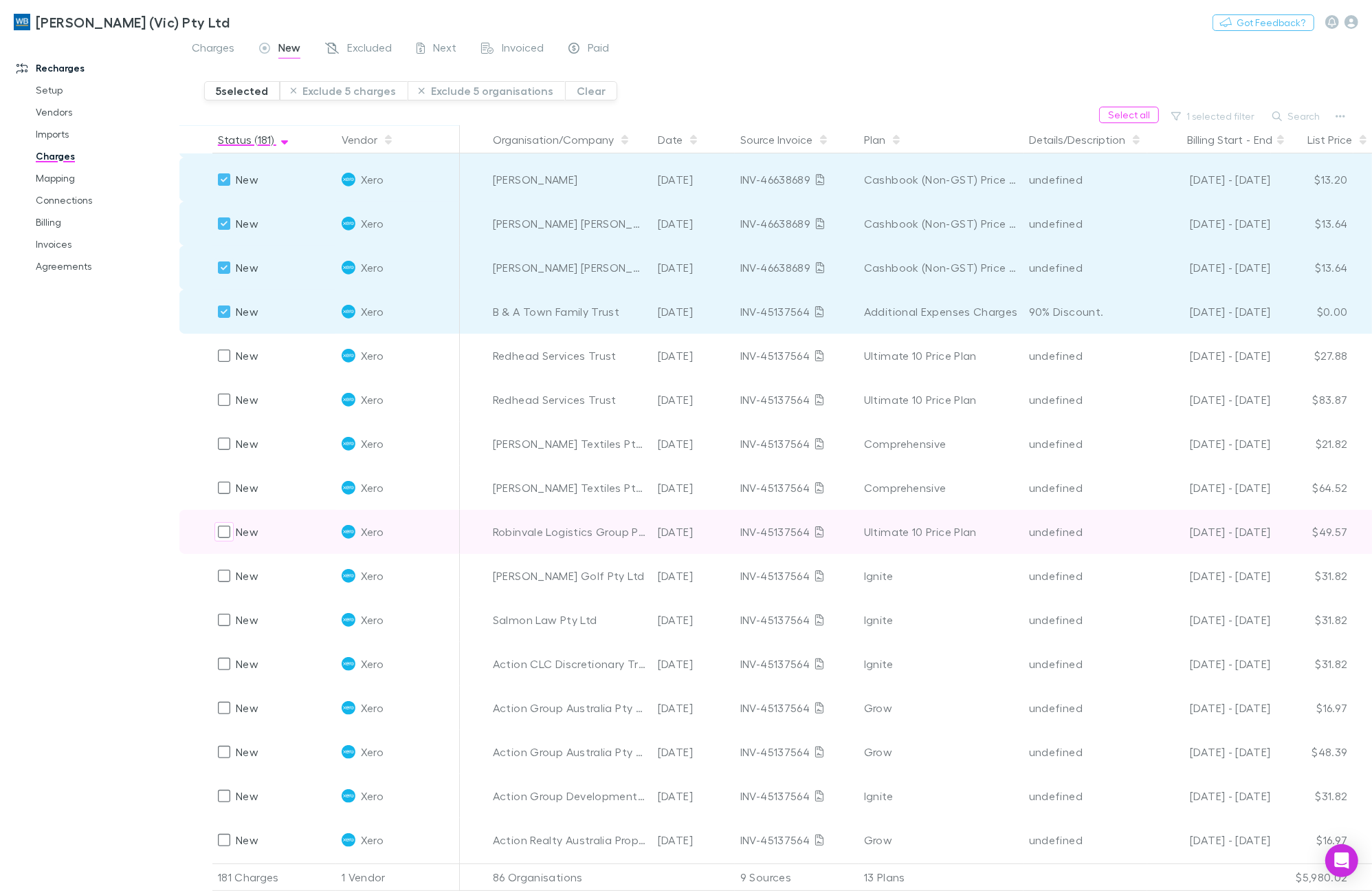
scroll to position [86, 0]
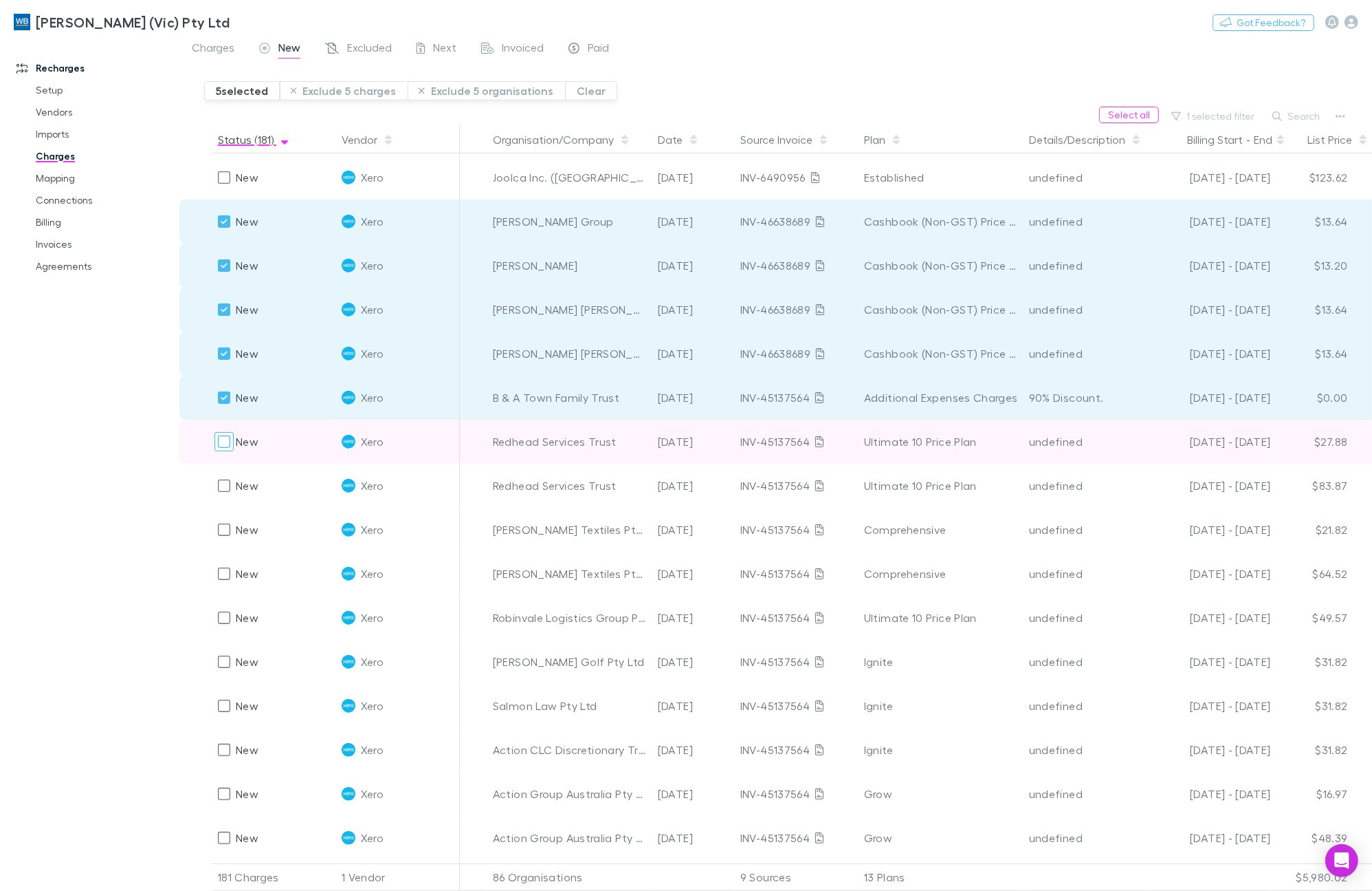
click at [231, 441] on div at bounding box center [224, 442] width 20 height 20
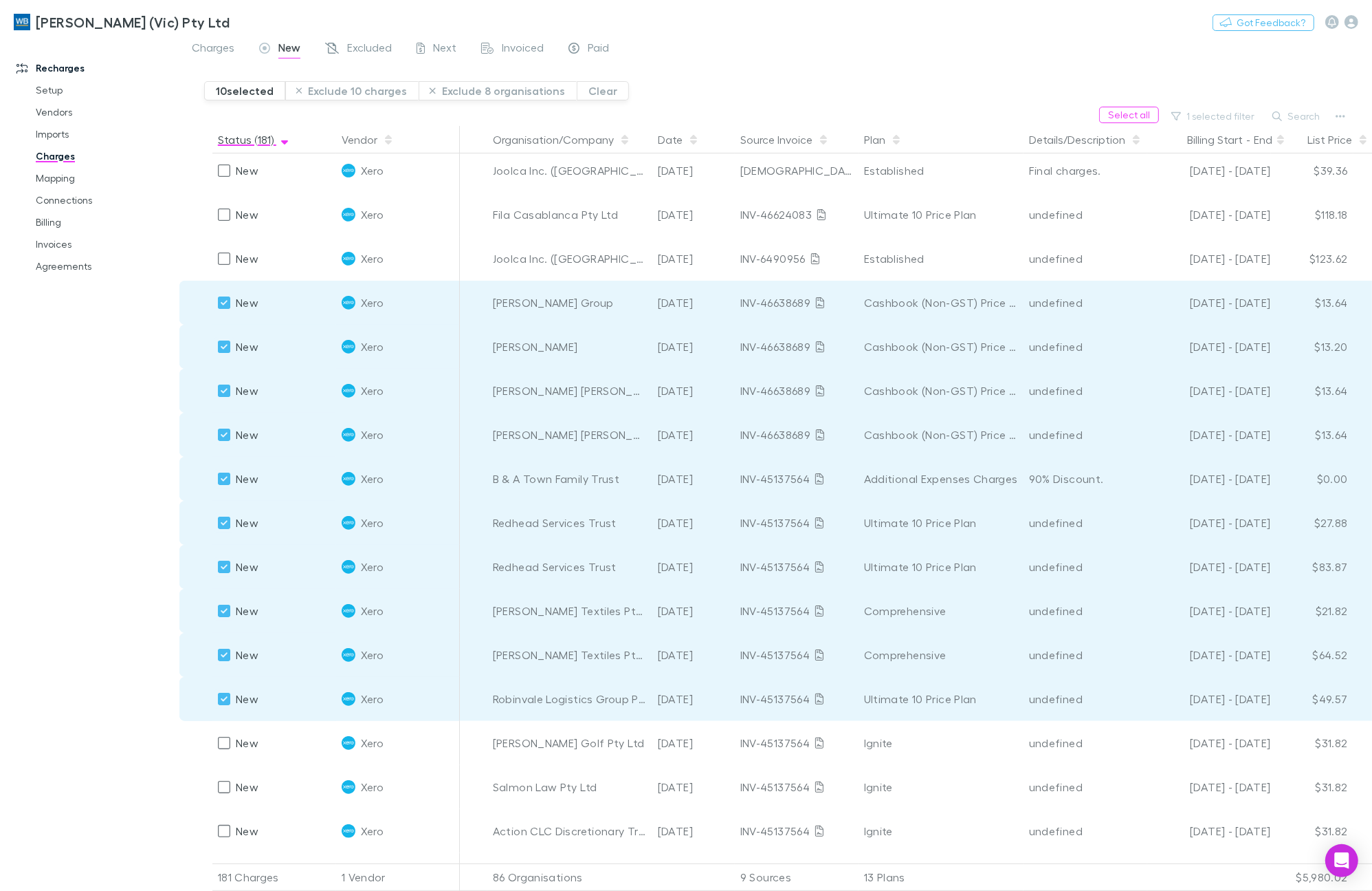
scroll to position [0, 0]
click at [583, 89] on button "Clear" at bounding box center [602, 91] width 52 height 20
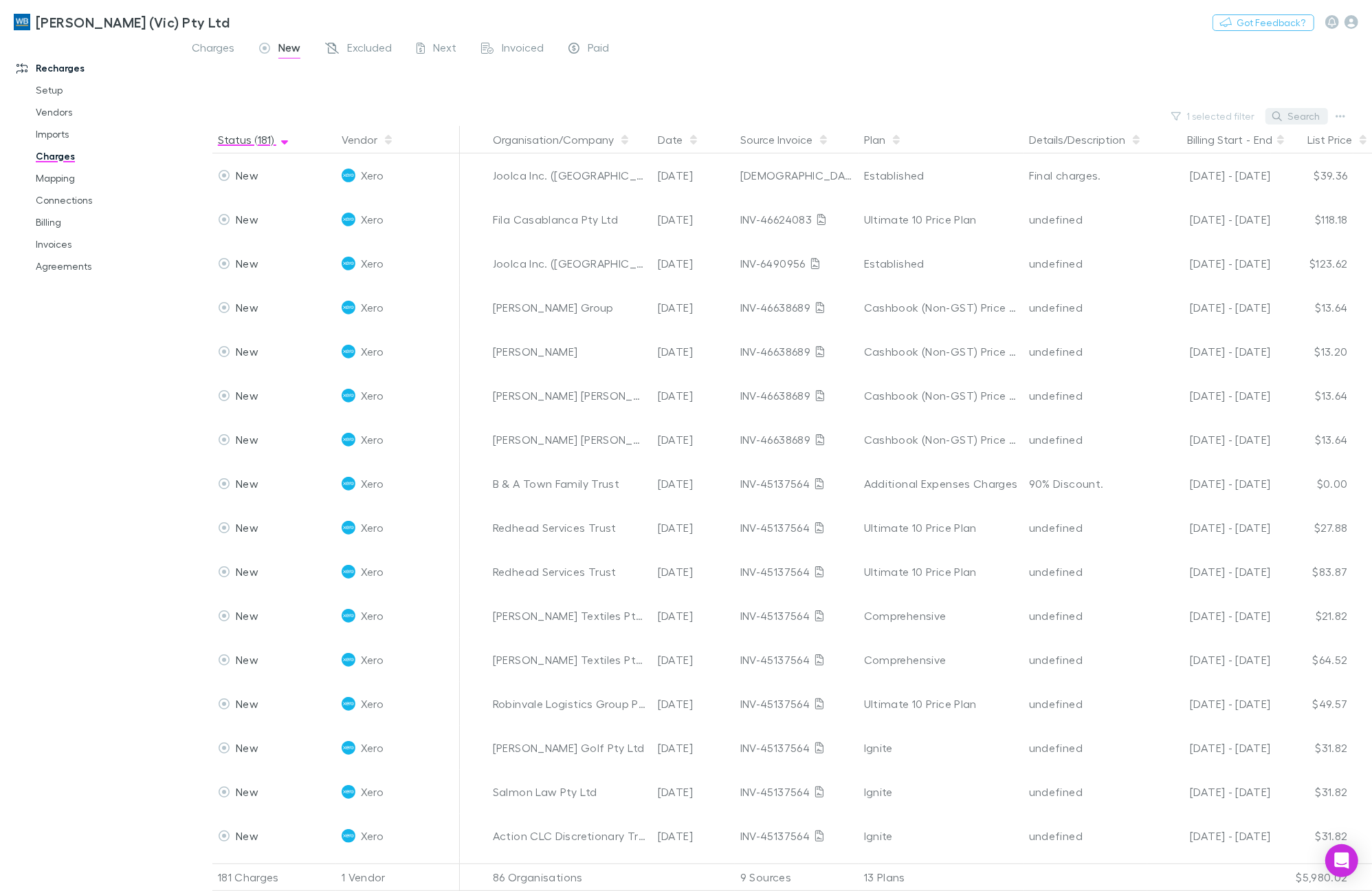
click at [1303, 121] on button "Search" at bounding box center [1297, 116] width 63 height 17
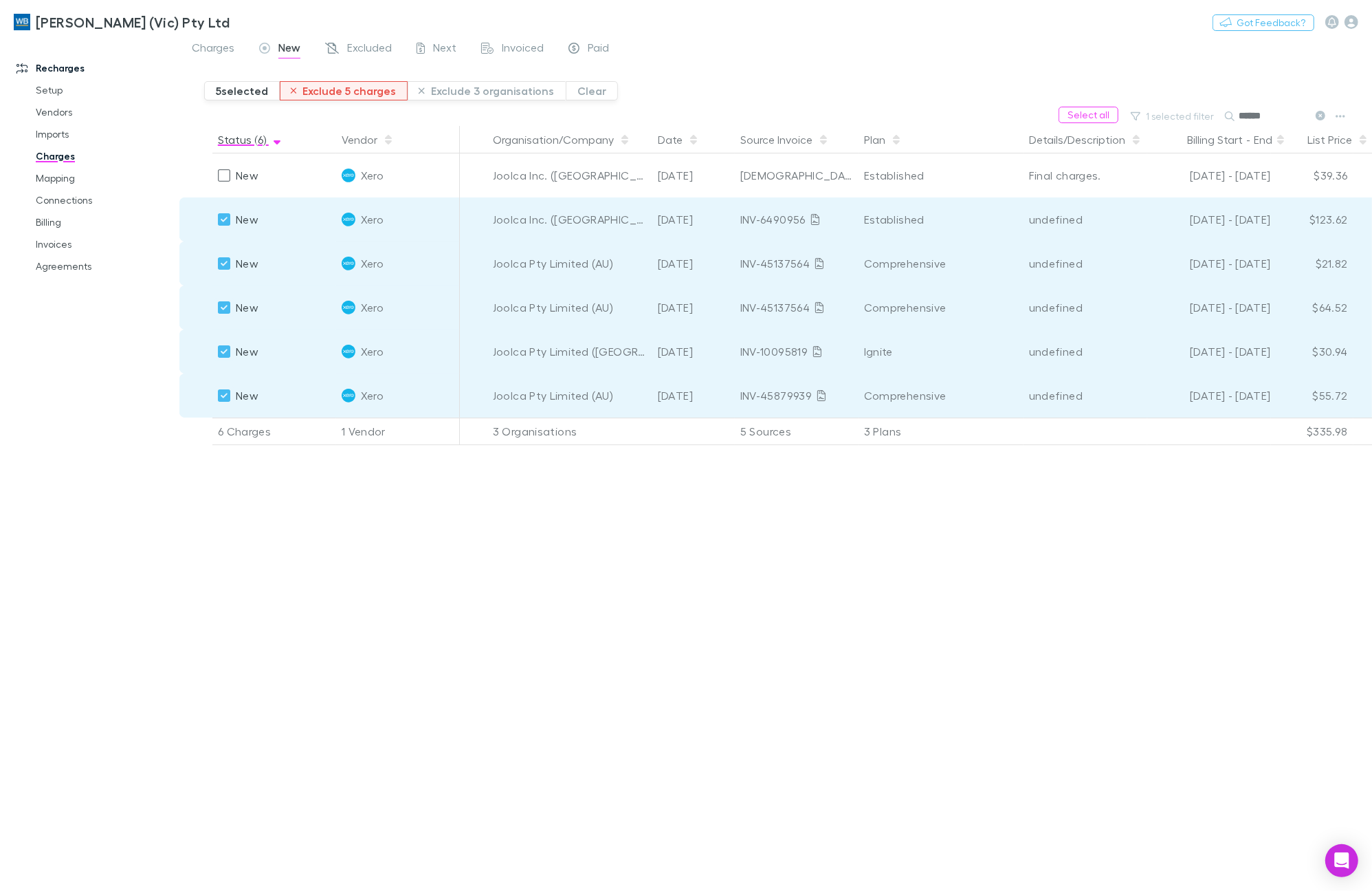
click at [325, 84] on button "Exclude 5 charges" at bounding box center [343, 91] width 128 height 20
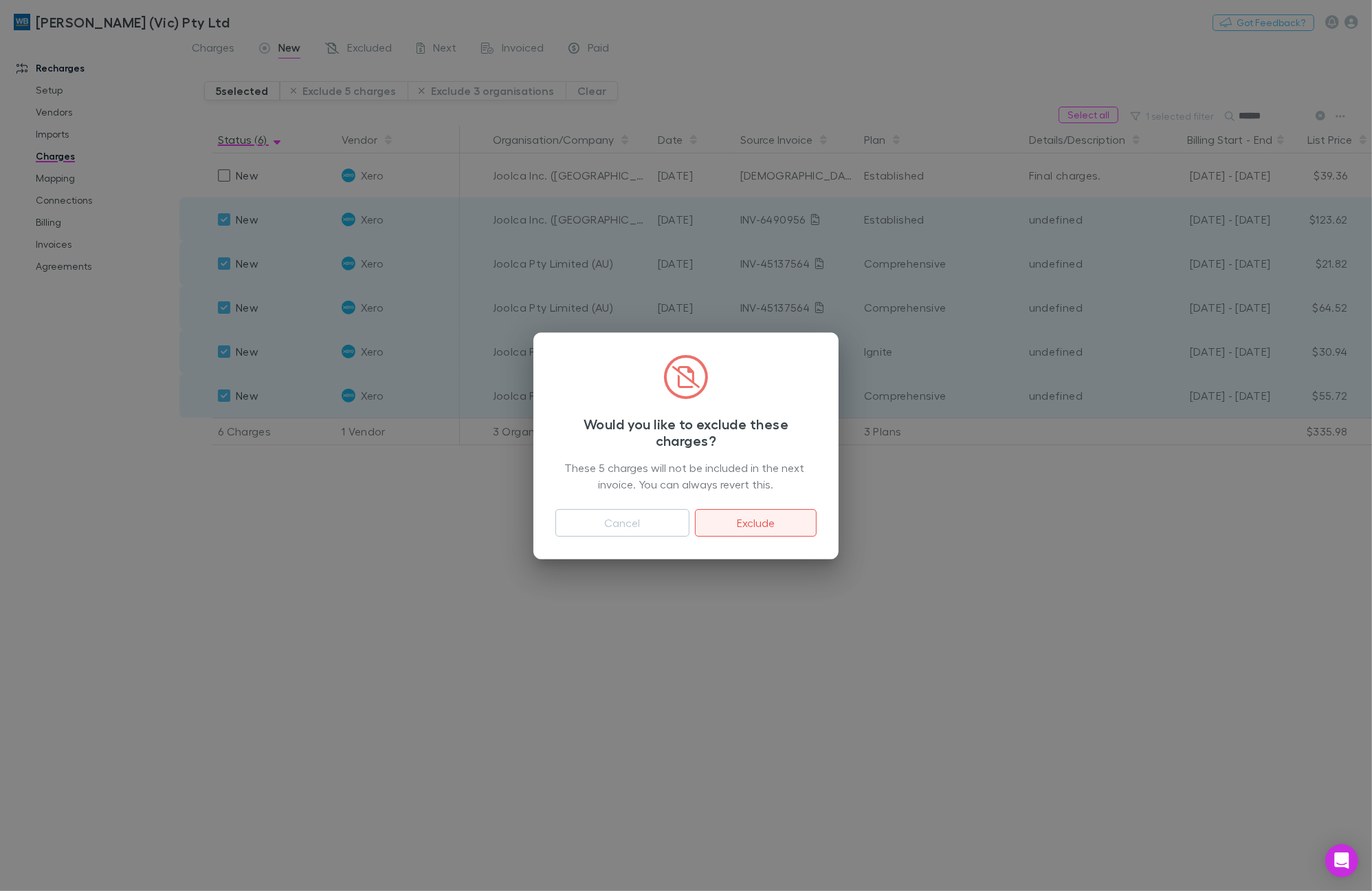
click at [722, 523] on button "Exclude" at bounding box center [755, 523] width 121 height 27
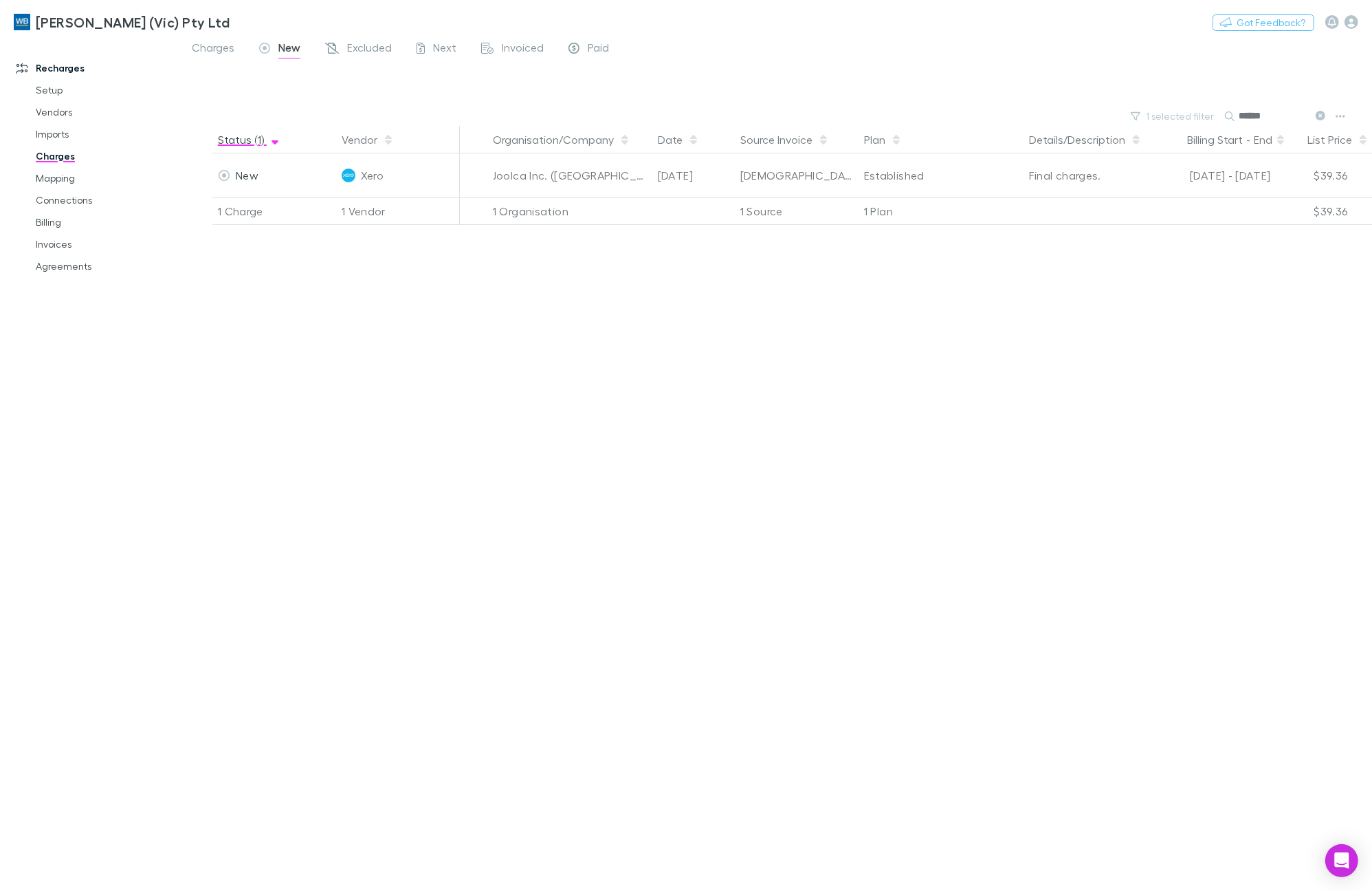
click at [1036, 731] on div "Status (1) Vendor Organisation/Company Date Source Invoice Plan Details/Descrip…" at bounding box center [775, 508] width 1193 height 765
click at [1320, 116] on icon at bounding box center [1320, 116] width 10 height 10
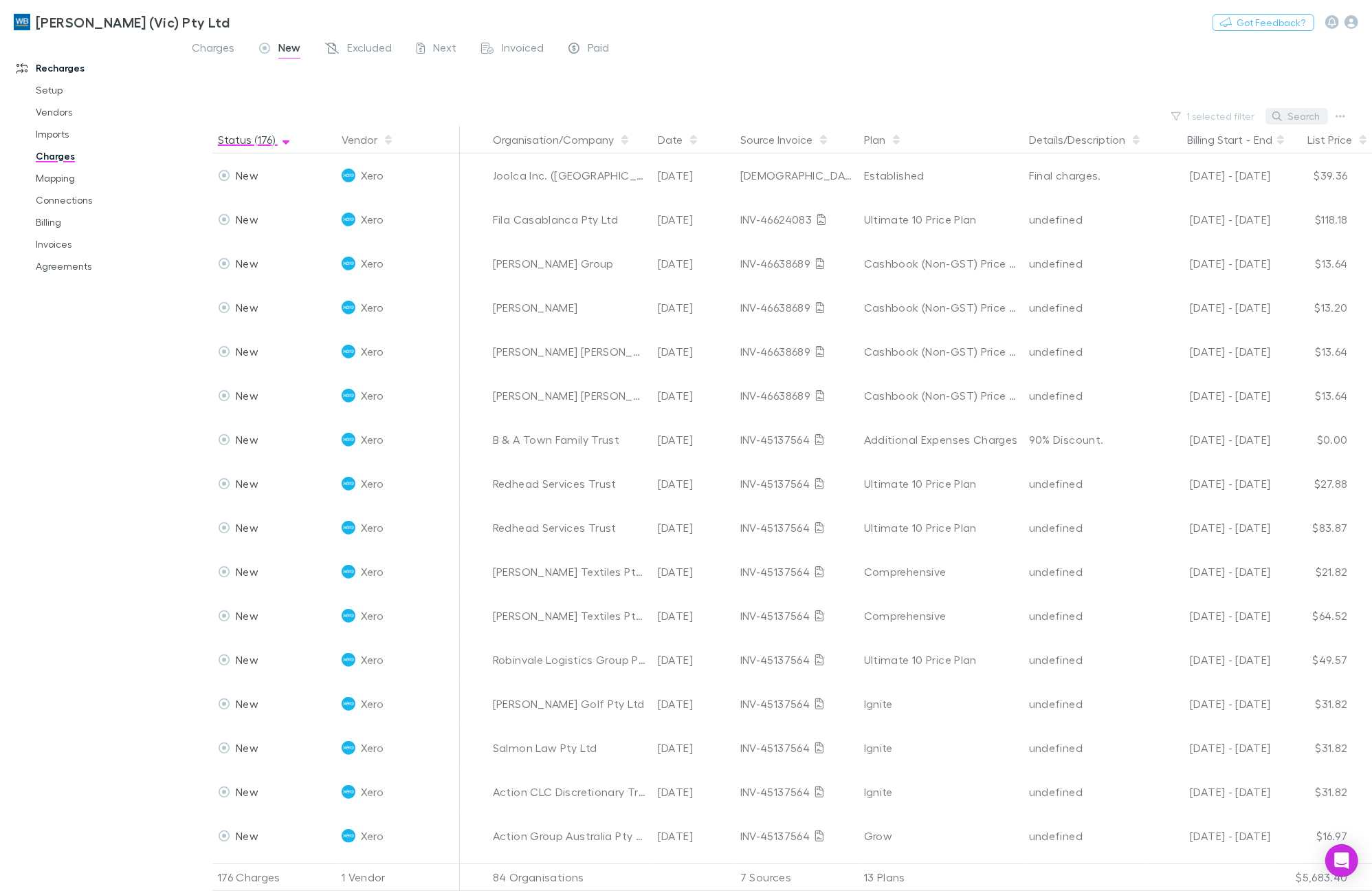
click at [1308, 121] on button "Search" at bounding box center [1297, 116] width 63 height 17
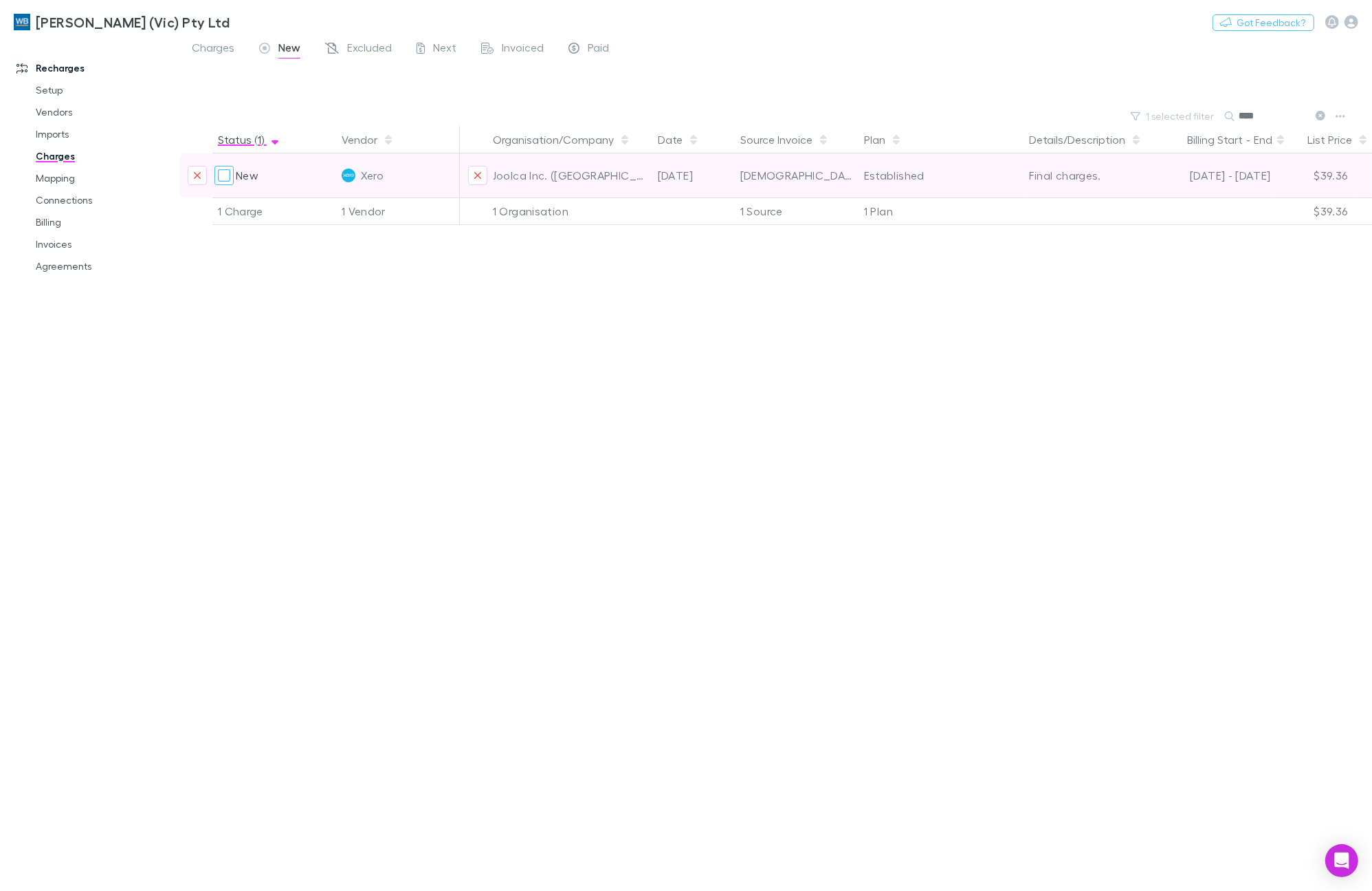
type input "****"
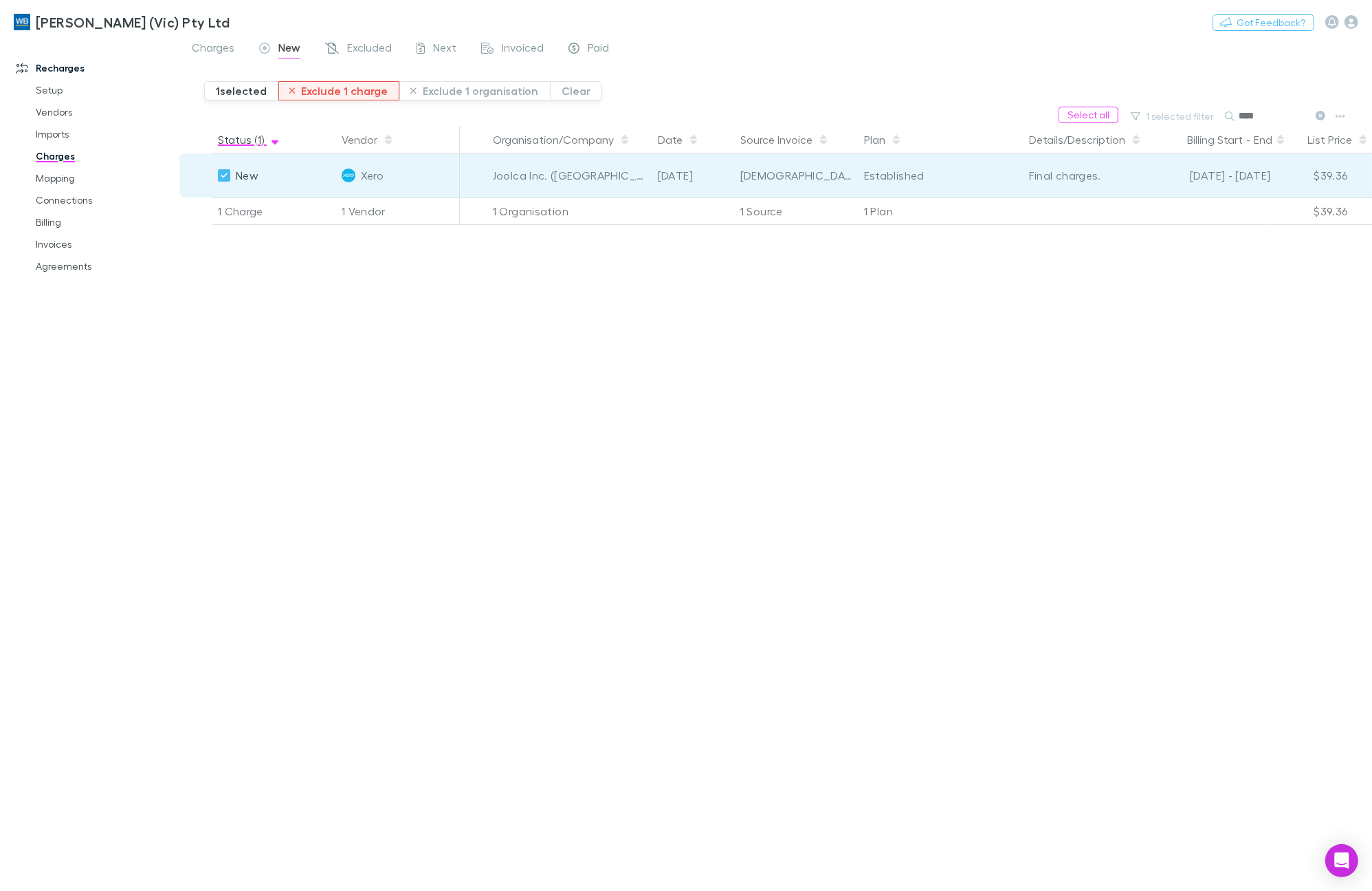
click at [331, 91] on button "Exclude 1 charge" at bounding box center [339, 91] width 121 height 20
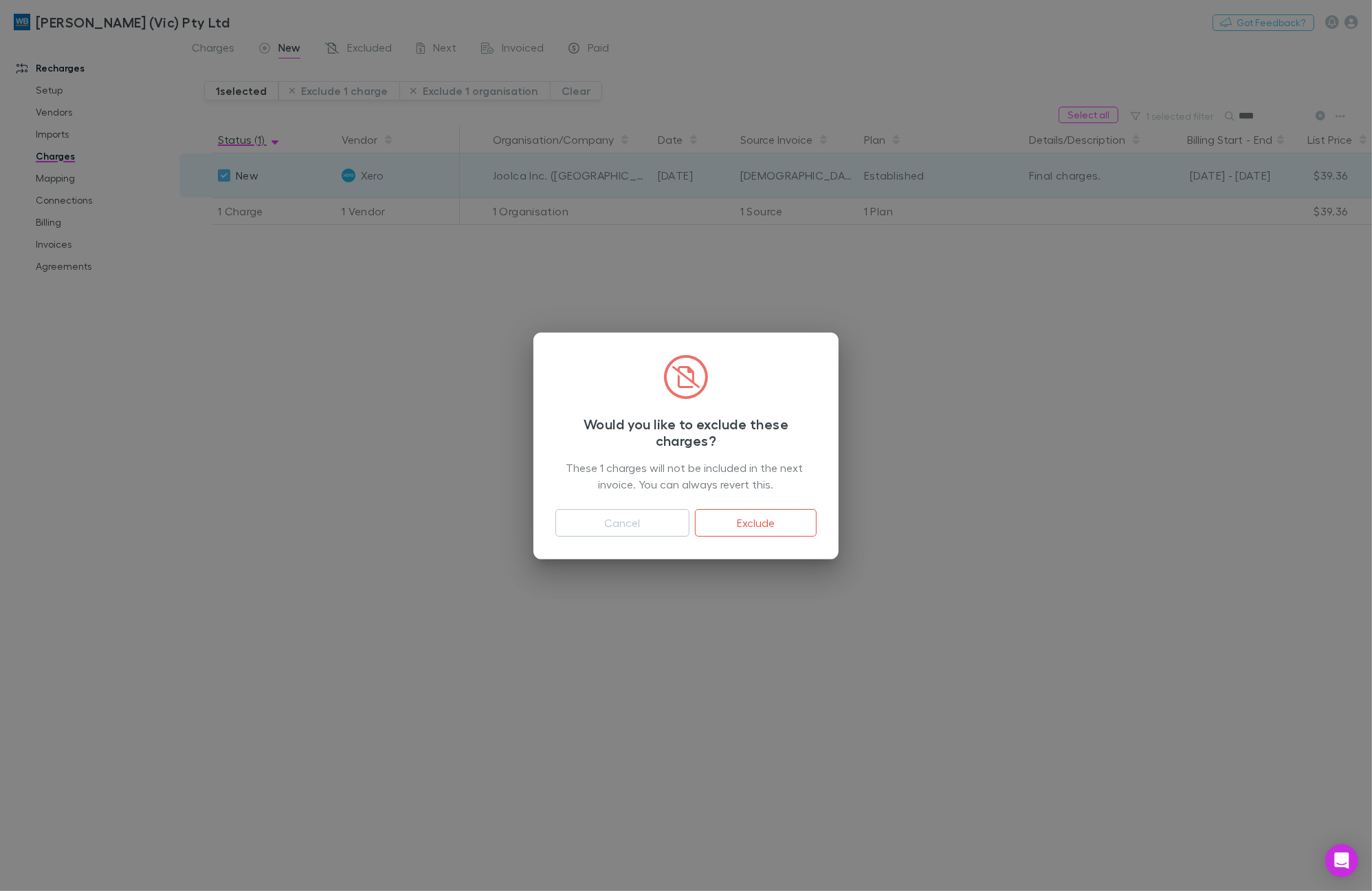
click at [755, 523] on button "Exclude" at bounding box center [755, 523] width 121 height 27
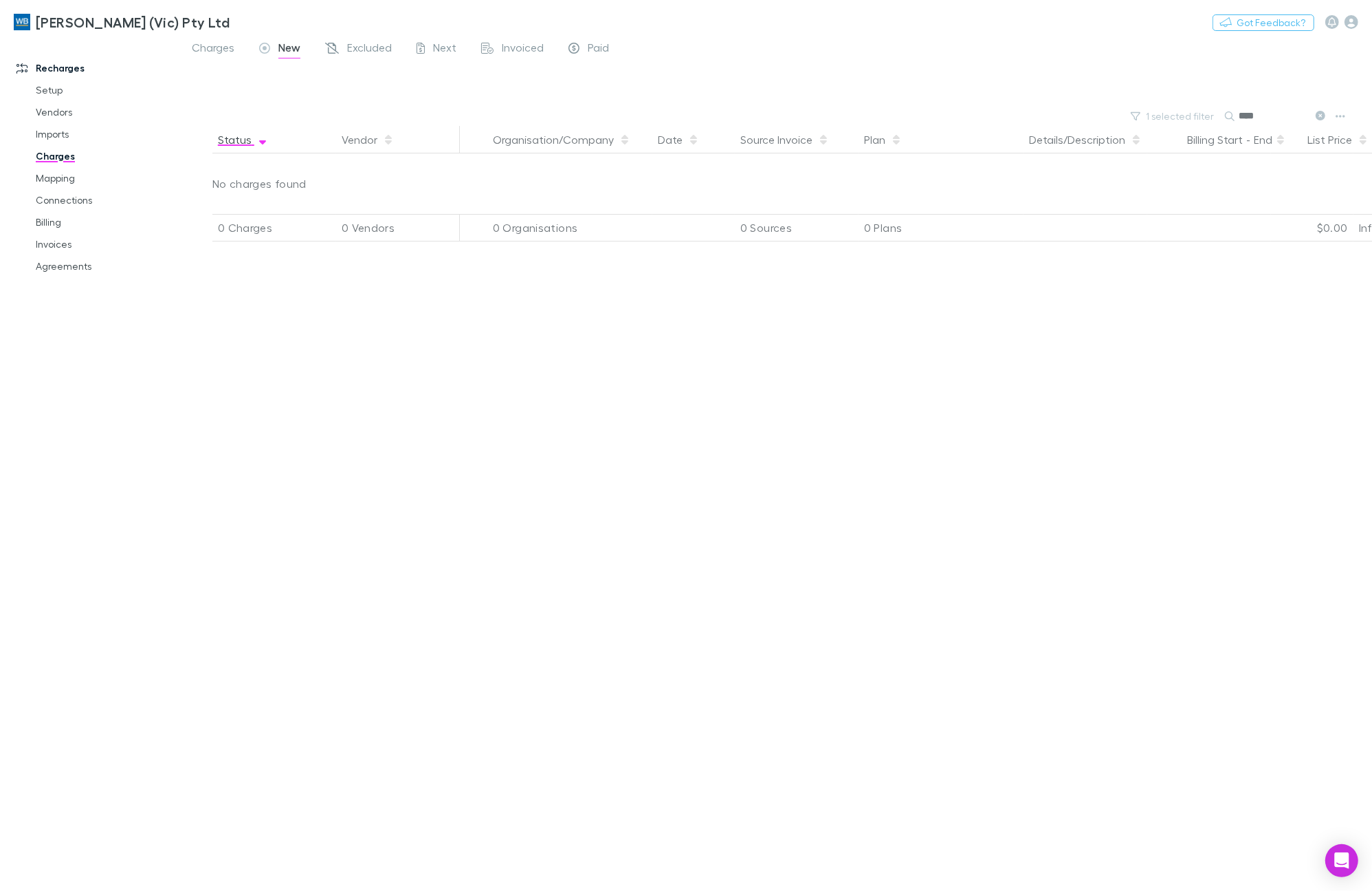
click at [1325, 117] on icon at bounding box center [1320, 116] width 10 height 10
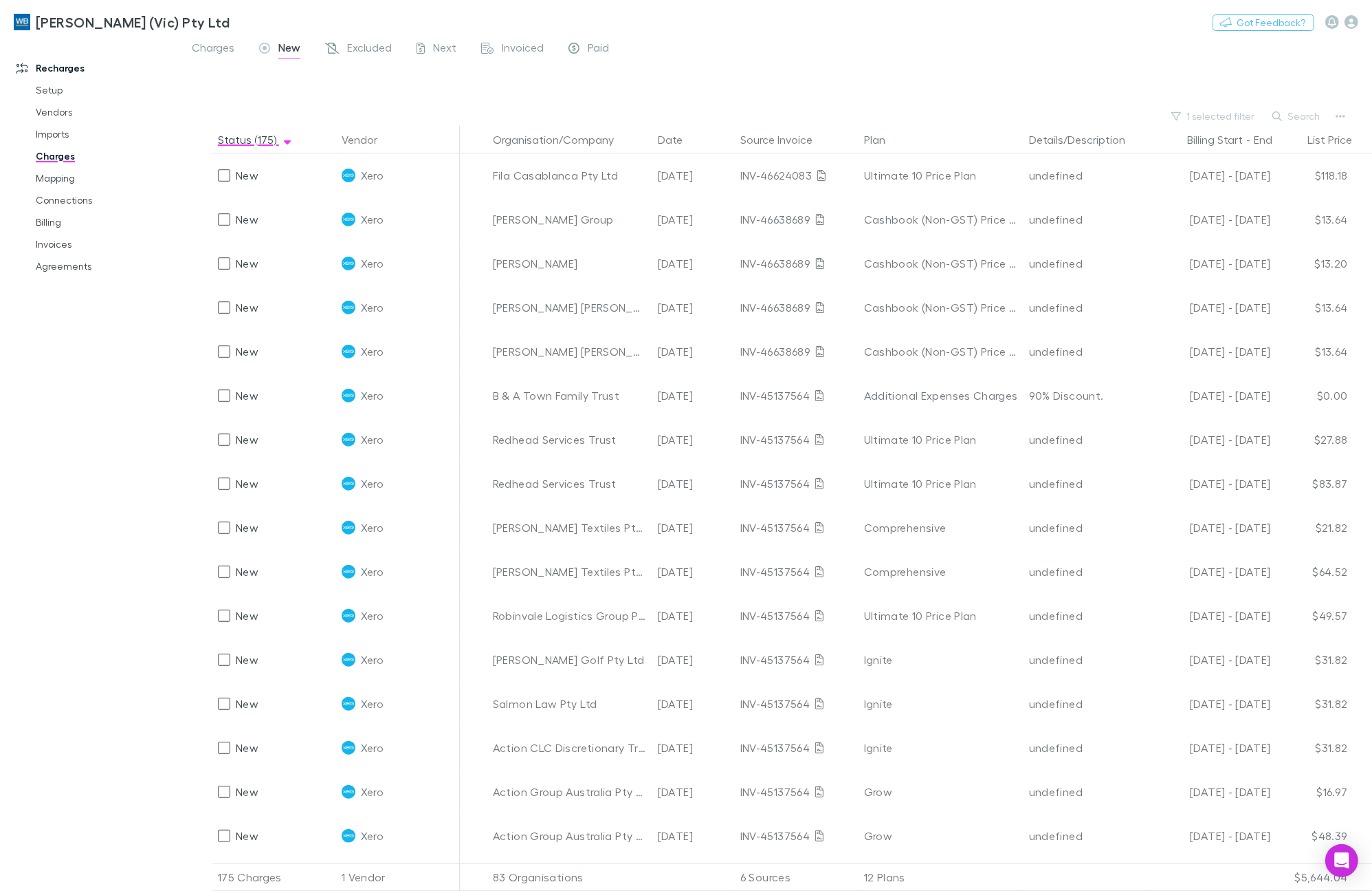
click at [937, 69] on div at bounding box center [788, 85] width 1167 height 42
